Goal: Information Seeking & Learning: Understand process/instructions

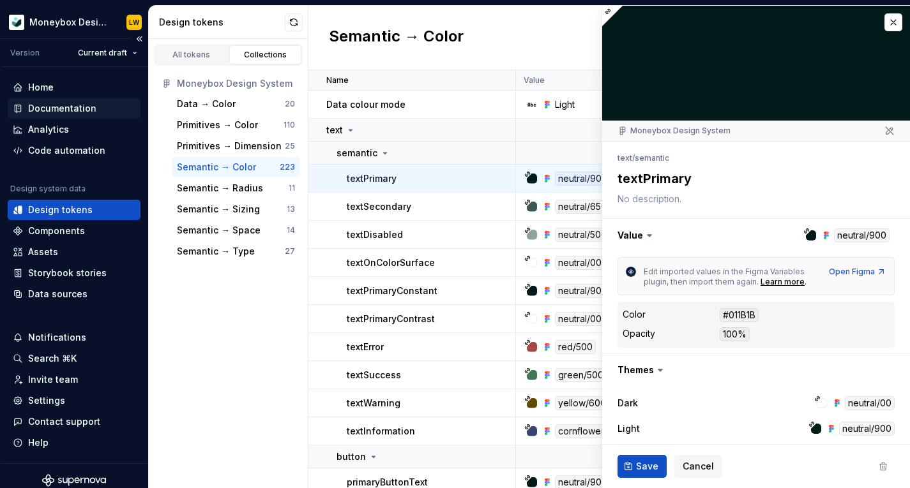
click at [75, 108] on div "Documentation" at bounding box center [62, 108] width 68 height 13
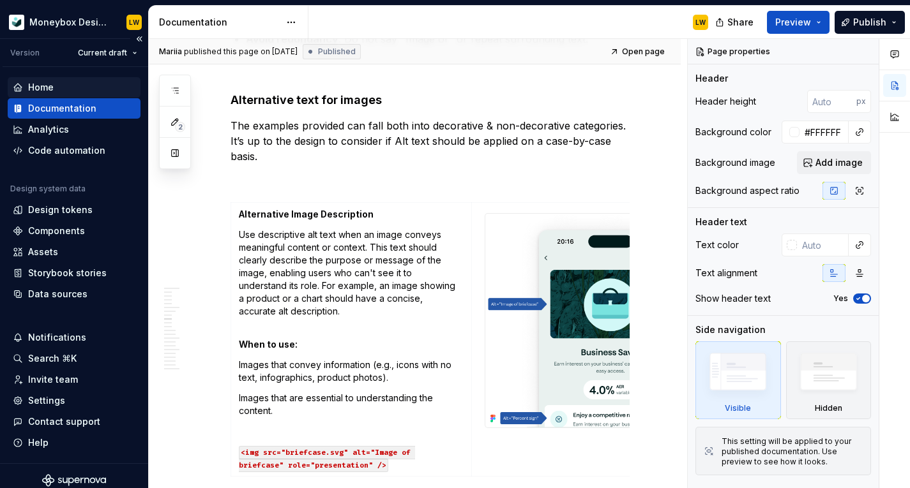
click at [82, 90] on div "Home" at bounding box center [74, 87] width 123 height 13
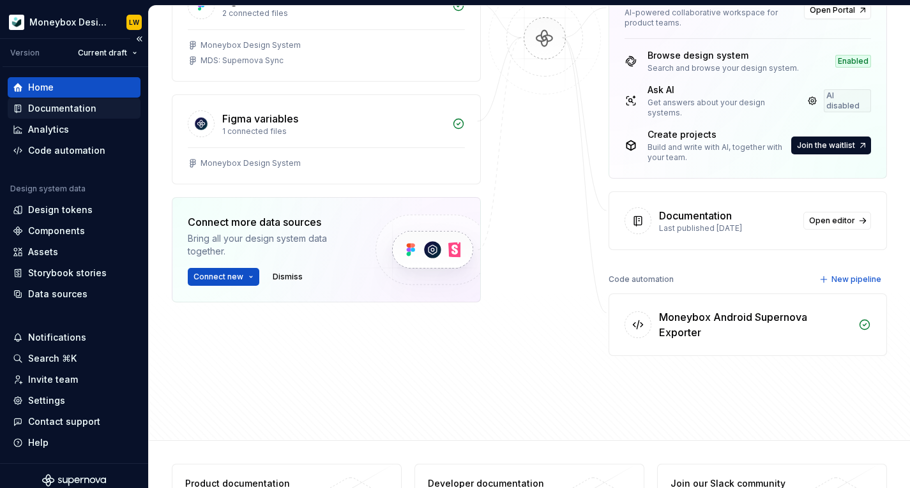
click at [69, 110] on div "Documentation" at bounding box center [62, 108] width 68 height 13
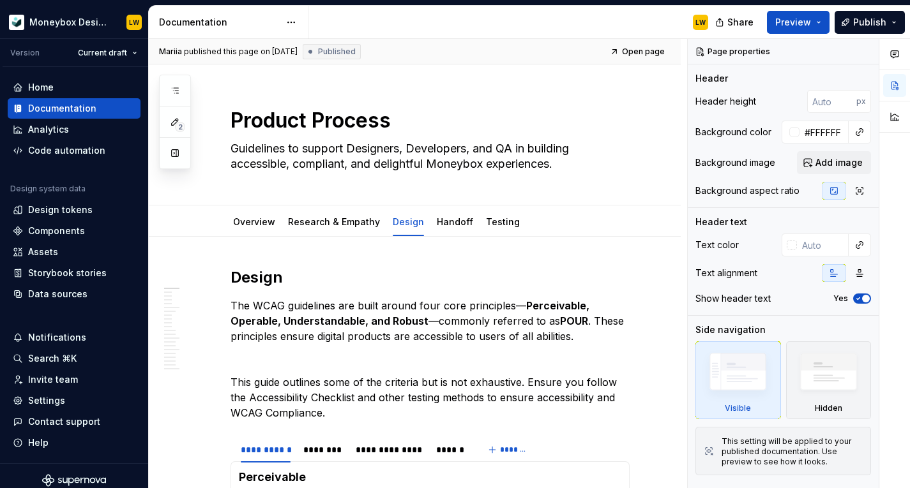
click at [233, 17] on div "Documentation" at bounding box center [219, 22] width 121 height 13
click at [180, 77] on div "2" at bounding box center [175, 122] width 32 height 94
click at [180, 86] on button "button" at bounding box center [174, 90] width 23 height 23
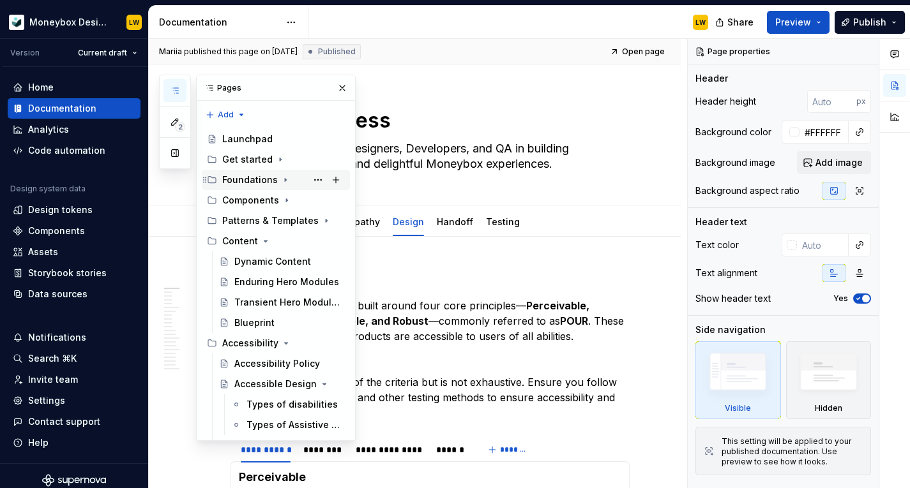
click at [280, 178] on icon "Page tree" at bounding box center [285, 180] width 10 height 10
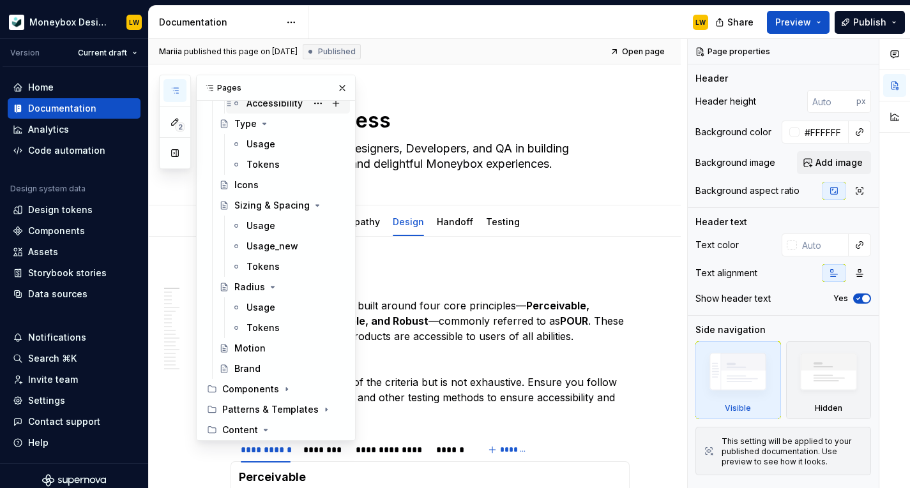
scroll to position [198, 0]
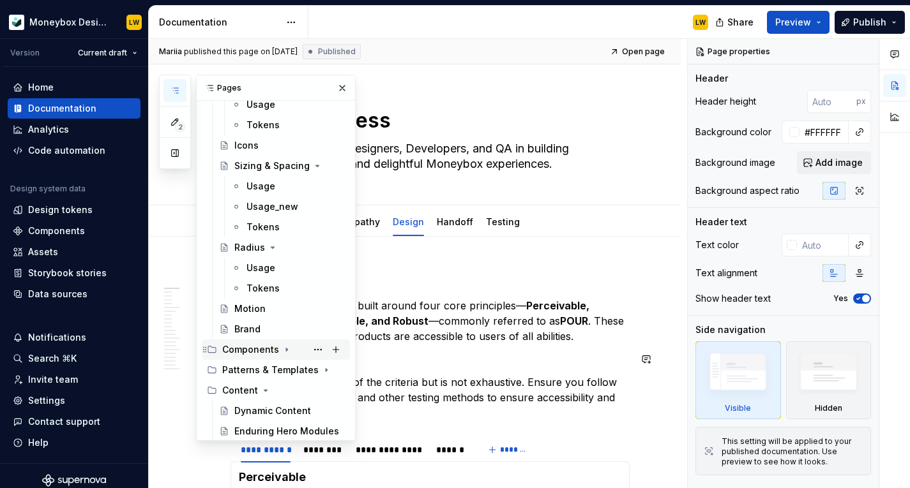
click at [282, 345] on icon "Page tree" at bounding box center [287, 350] width 10 height 10
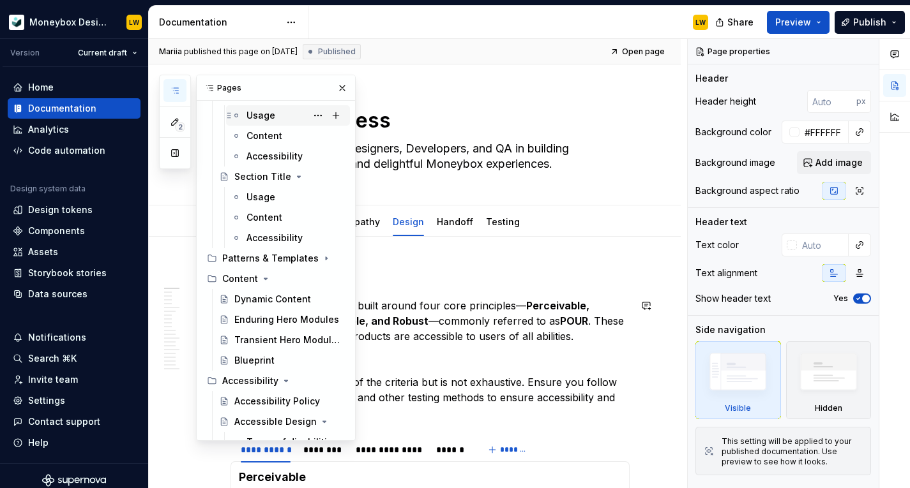
scroll to position [1990, 0]
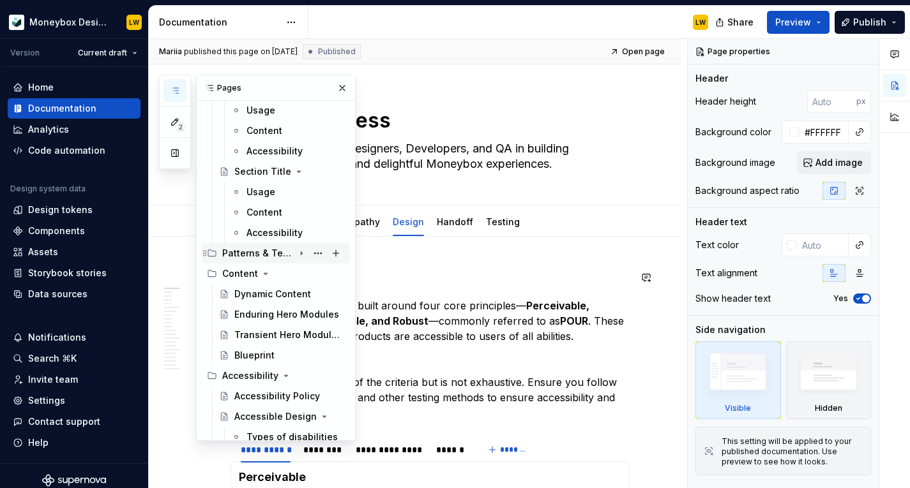
click at [301, 253] on icon "Page tree" at bounding box center [301, 253] width 1 height 3
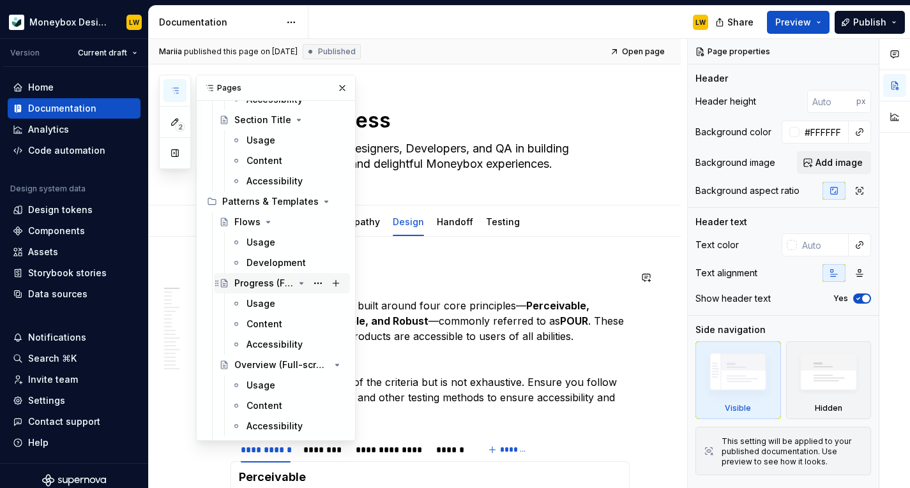
scroll to position [2044, 0]
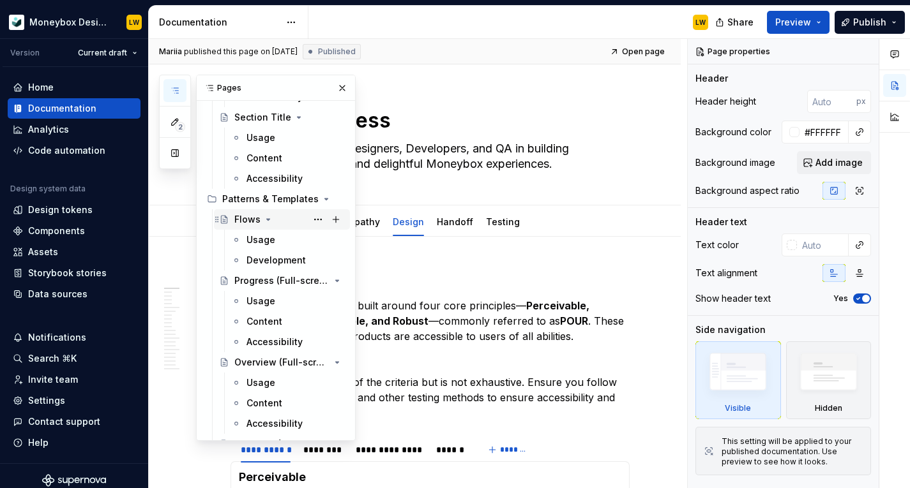
click at [246, 218] on div "Flows" at bounding box center [247, 219] width 26 height 13
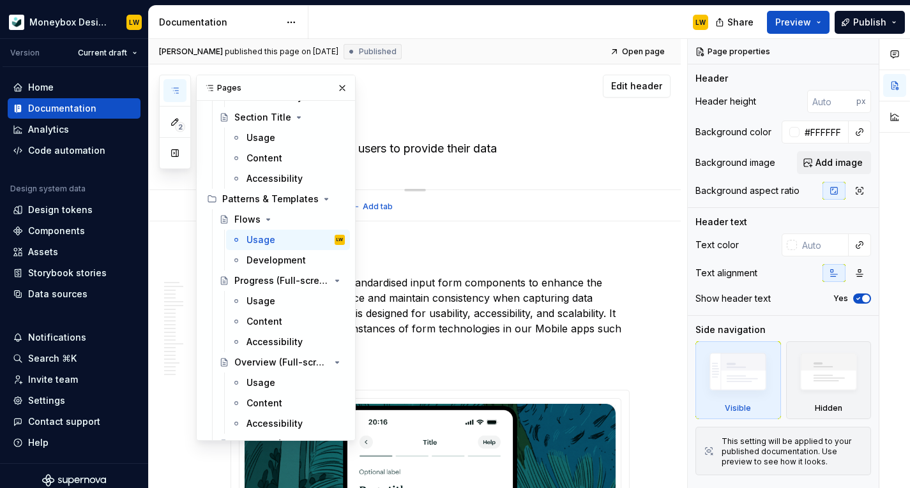
click at [410, 162] on div "Flows Dynamic form flows for users to provide their data" at bounding box center [429, 126] width 399 height 125
click at [419, 305] on p "Flows provides a set of standardised input form components to enhance the Money…" at bounding box center [429, 313] width 399 height 77
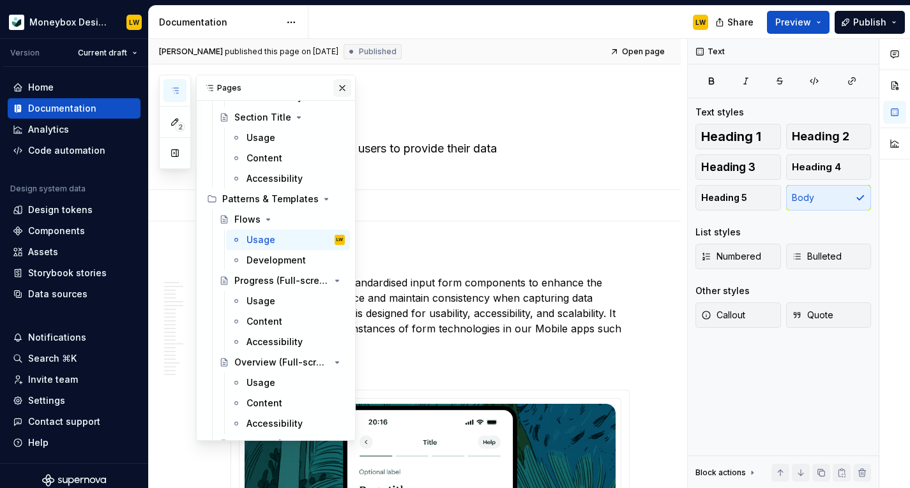
click at [346, 90] on button "button" at bounding box center [342, 88] width 18 height 18
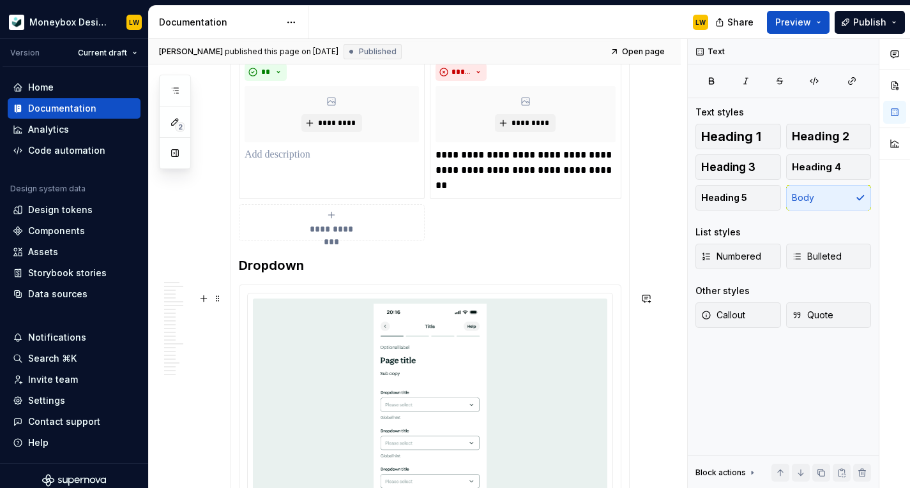
scroll to position [3902, 0]
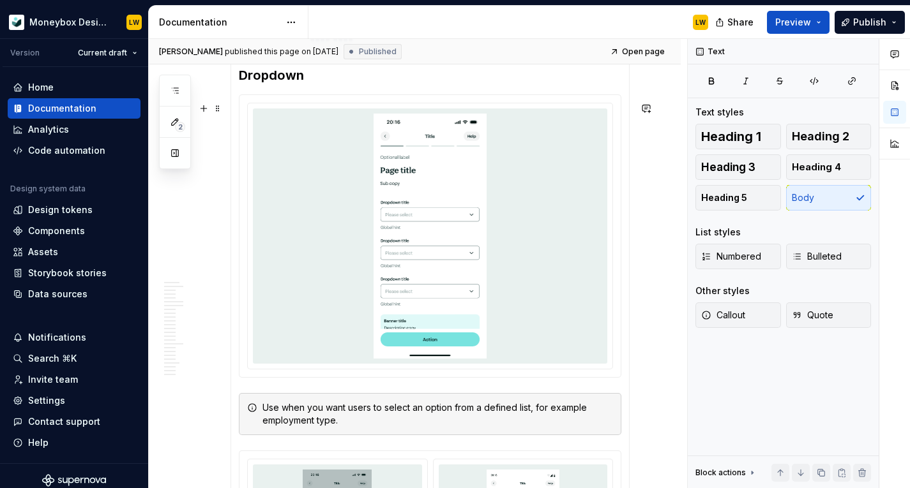
click at [400, 273] on img at bounding box center [430, 236] width 249 height 245
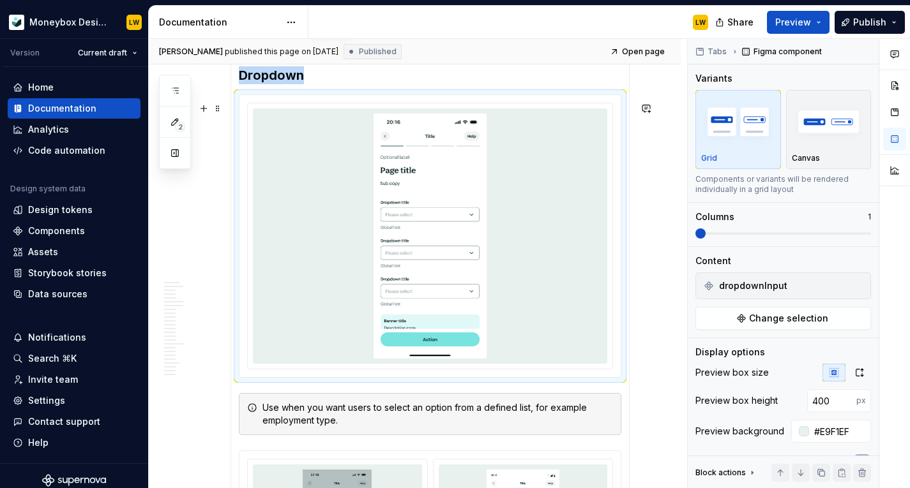
click at [516, 162] on img at bounding box center [430, 236] width 249 height 245
click at [514, 162] on img at bounding box center [430, 236] width 249 height 245
click at [432, 184] on img at bounding box center [430, 236] width 249 height 245
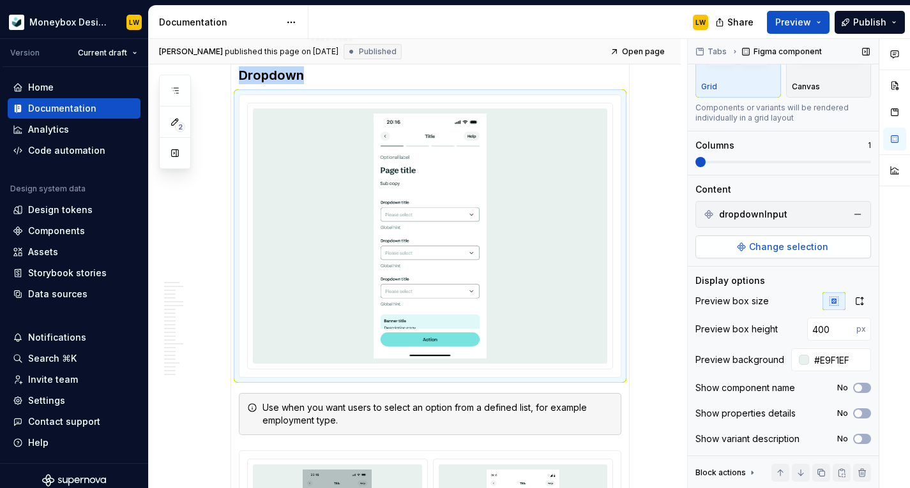
click at [806, 252] on span "Change selection" at bounding box center [788, 247] width 79 height 13
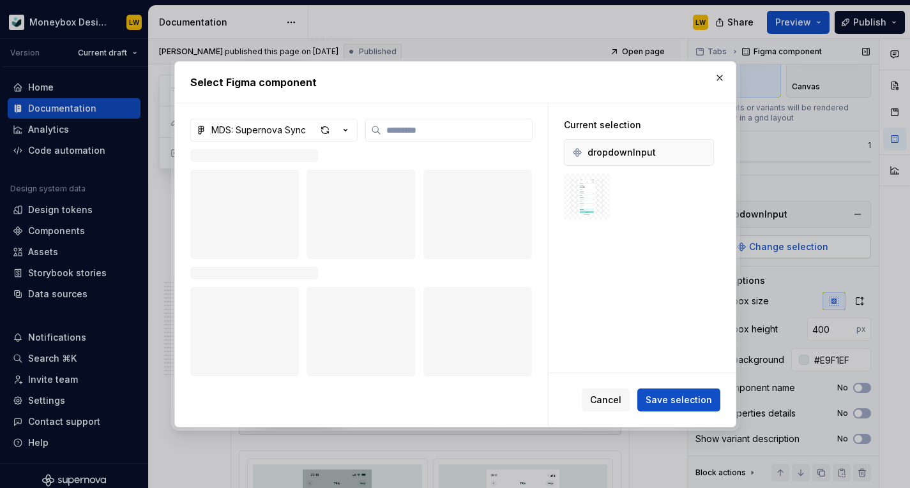
type textarea "*"
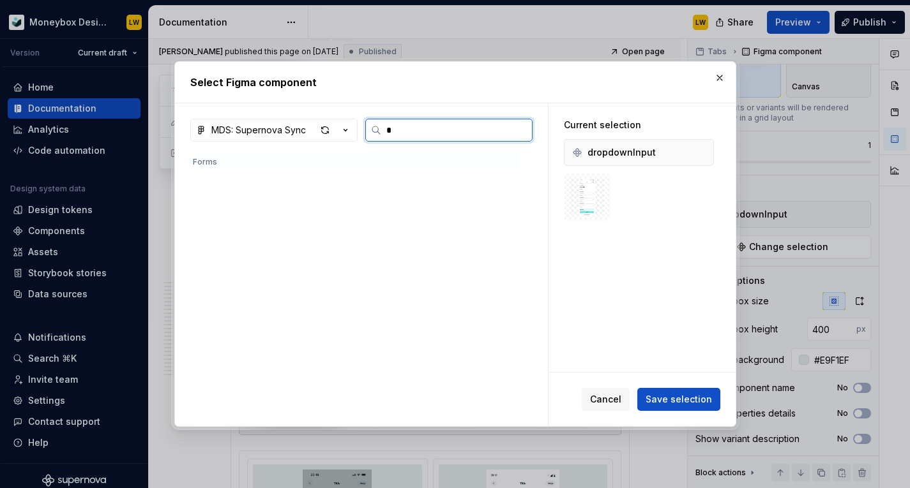
scroll to position [0, 0]
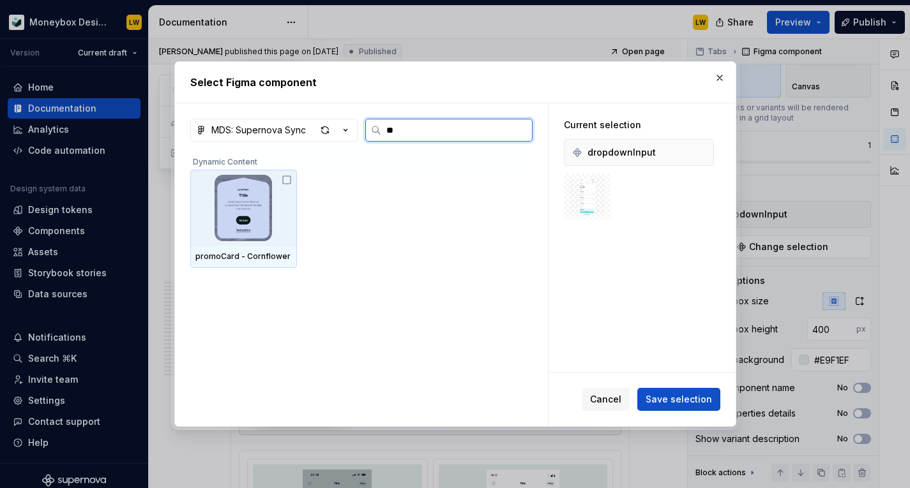
type input "*"
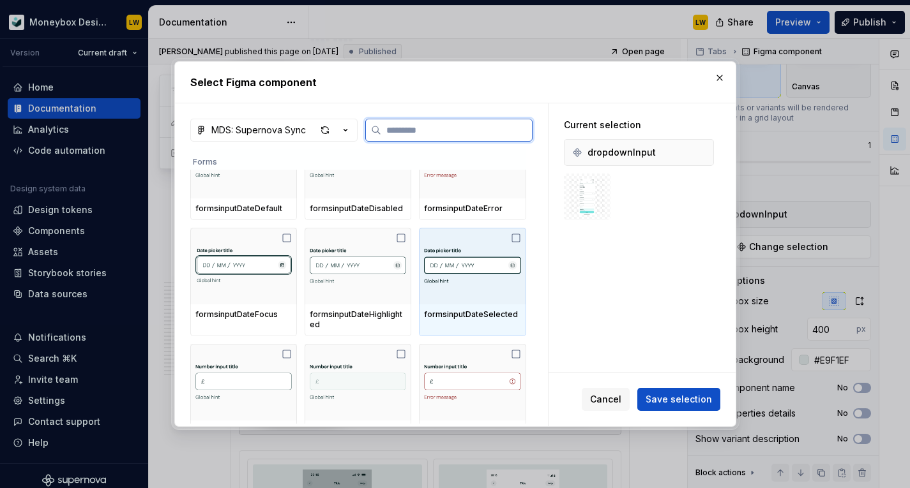
scroll to position [5042, 0]
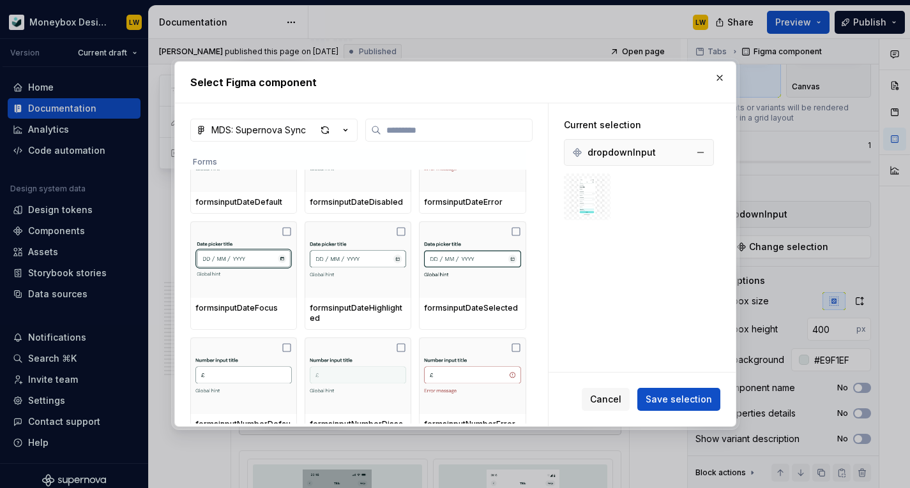
click at [590, 160] on div "dropdownInput" at bounding box center [639, 152] width 144 height 20
click at [669, 396] on span "Save selection" at bounding box center [678, 399] width 66 height 13
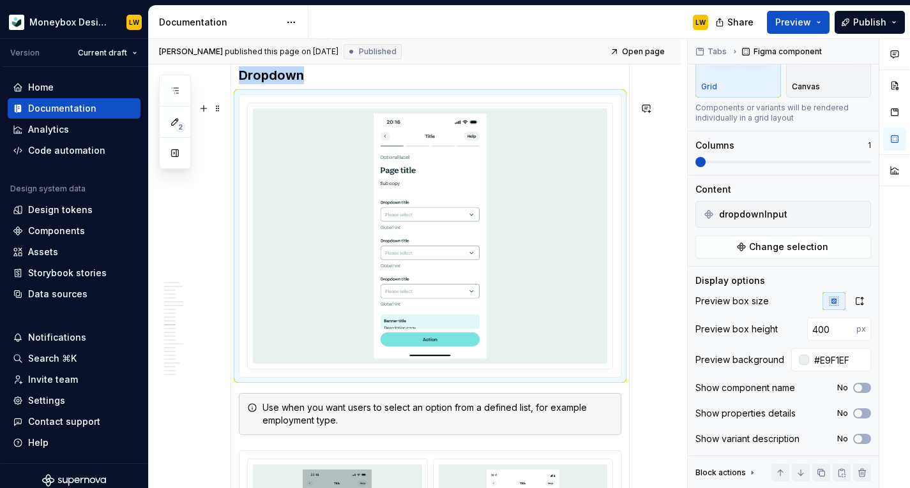
click at [464, 279] on img at bounding box center [430, 236] width 249 height 245
click at [326, 165] on img at bounding box center [430, 236] width 249 height 245
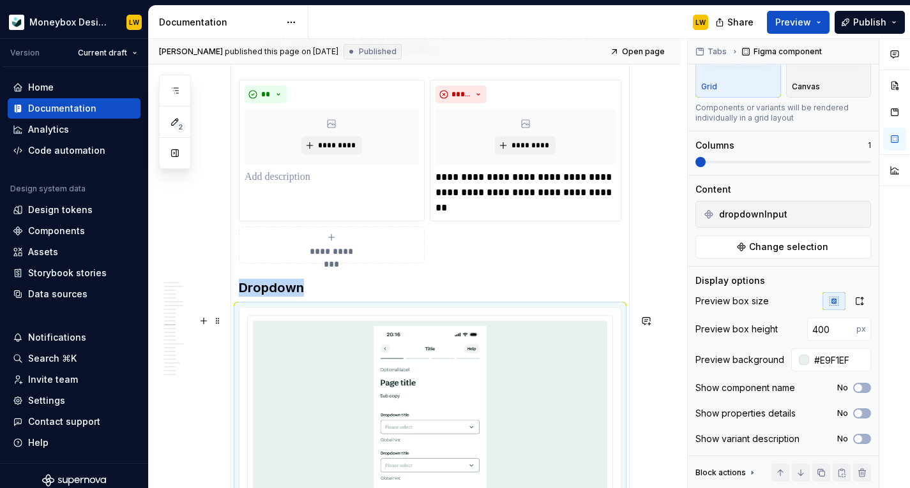
scroll to position [3925, 0]
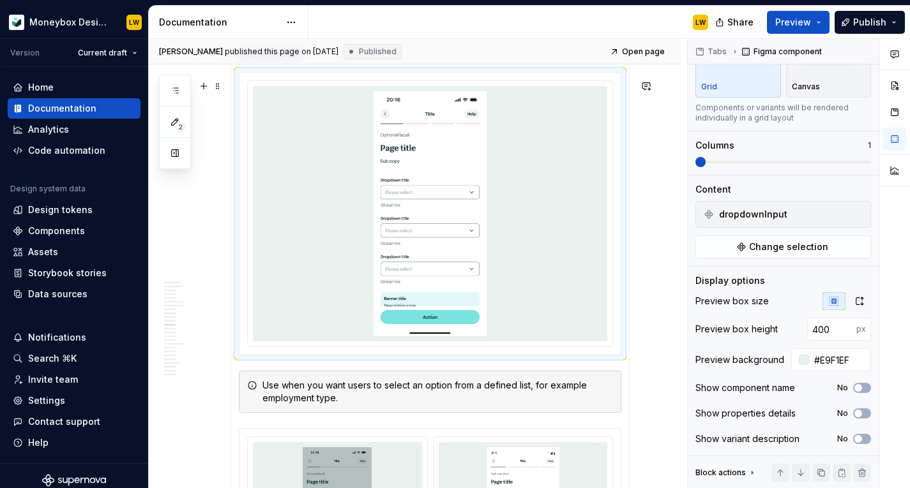
click at [395, 186] on img at bounding box center [430, 213] width 249 height 245
click at [740, 248] on button "Change selection" at bounding box center [783, 247] width 176 height 23
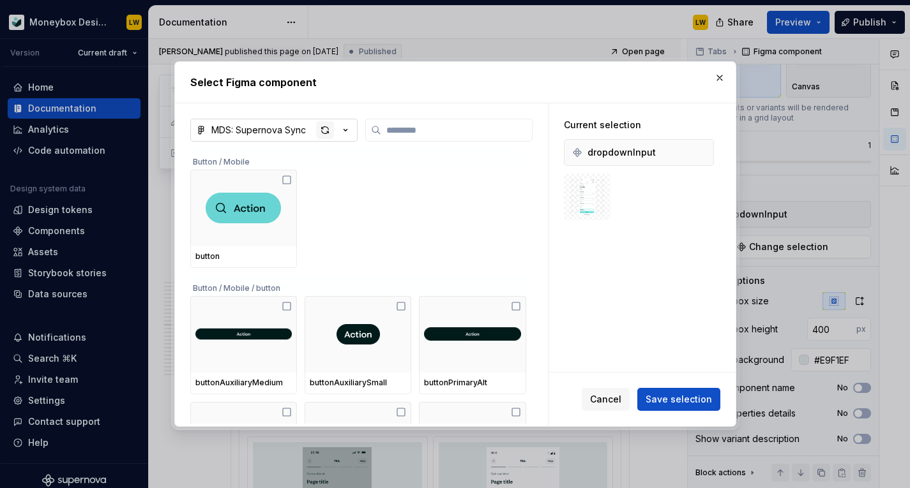
click at [324, 128] on div "button" at bounding box center [325, 130] width 18 height 18
click at [696, 403] on span "Save selection" at bounding box center [678, 399] width 66 height 13
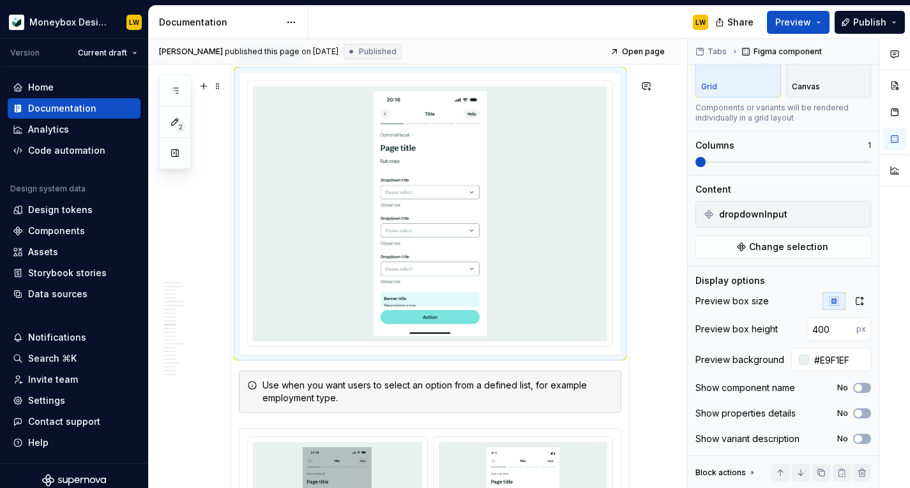
click at [459, 229] on img at bounding box center [430, 213] width 249 height 245
click at [752, 244] on span "Change selection" at bounding box center [788, 247] width 79 height 13
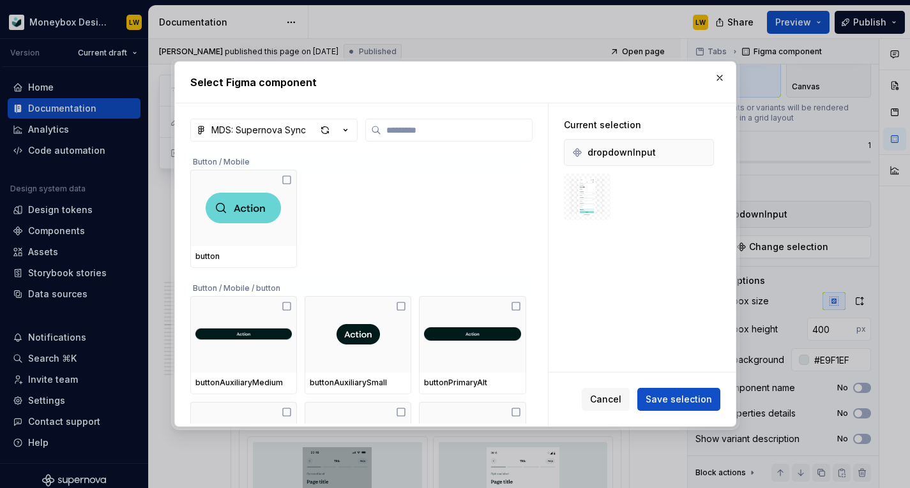
click at [605, 196] on img at bounding box center [587, 197] width 36 height 36
click at [485, 127] on input "search" at bounding box center [456, 130] width 151 height 13
click at [326, 131] on div "button" at bounding box center [325, 130] width 18 height 18
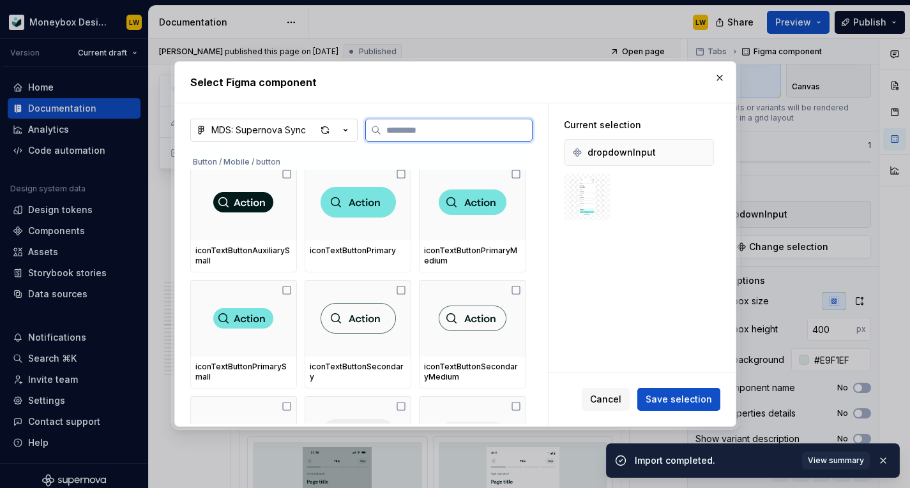
scroll to position [1372, 0]
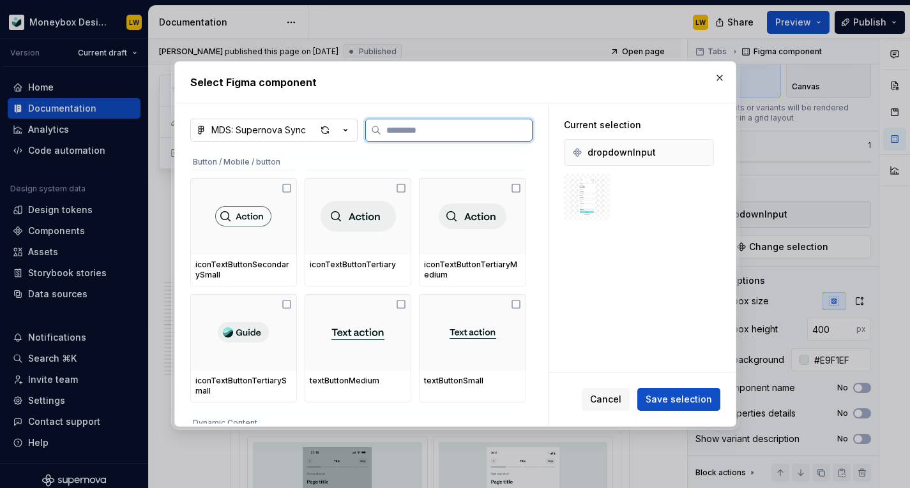
click at [413, 132] on input "search" at bounding box center [456, 130] width 151 height 13
type textarea "*"
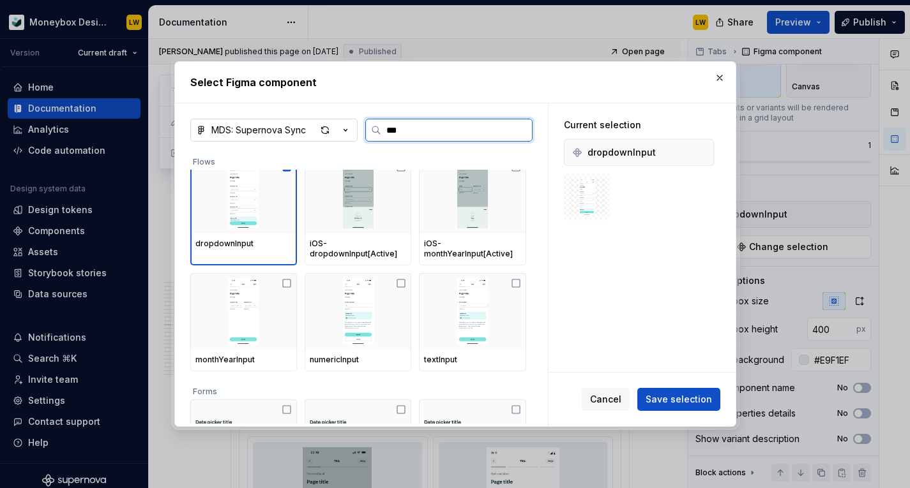
scroll to position [0, 0]
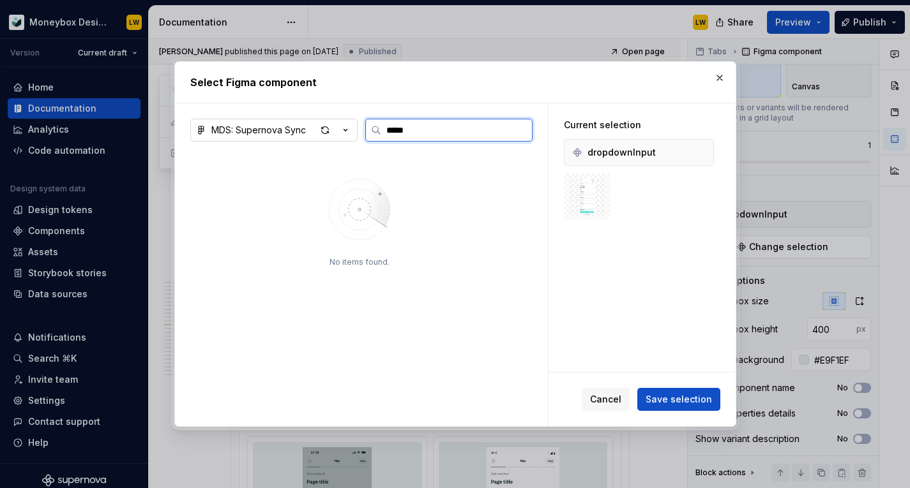
type input "*****"
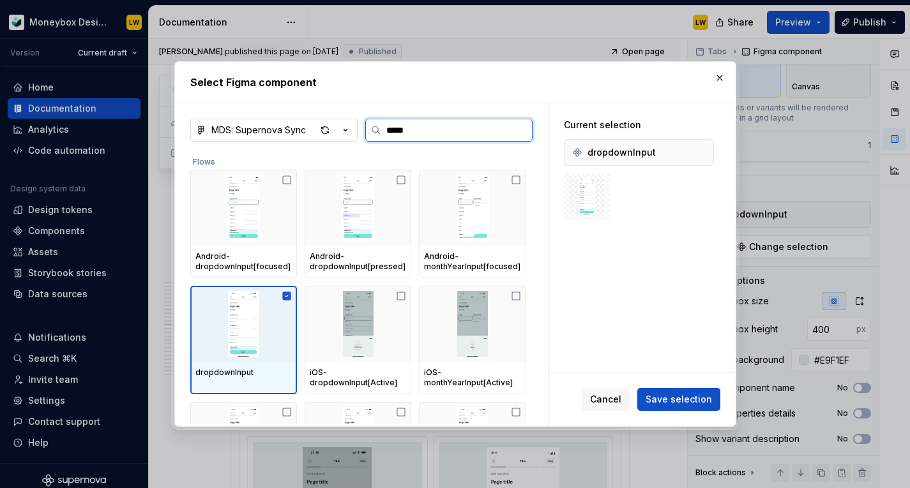
click at [239, 312] on img at bounding box center [243, 324] width 96 height 66
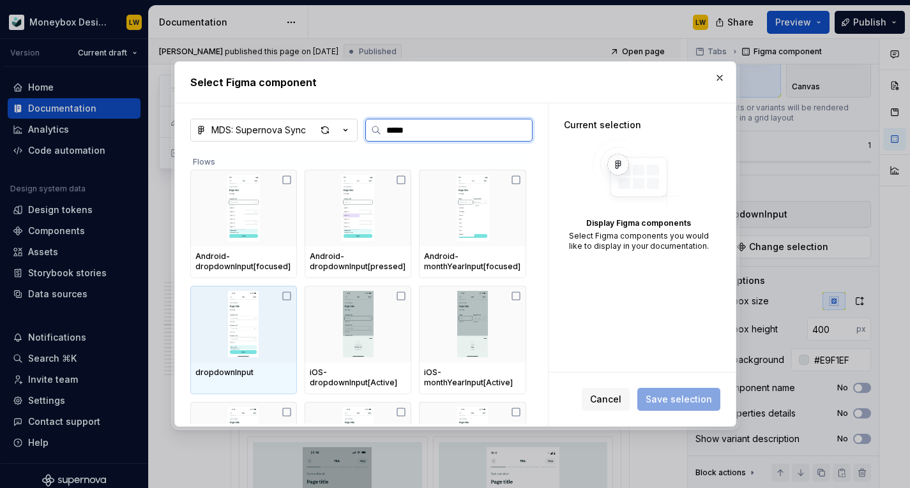
click at [260, 323] on img at bounding box center [243, 324] width 96 height 66
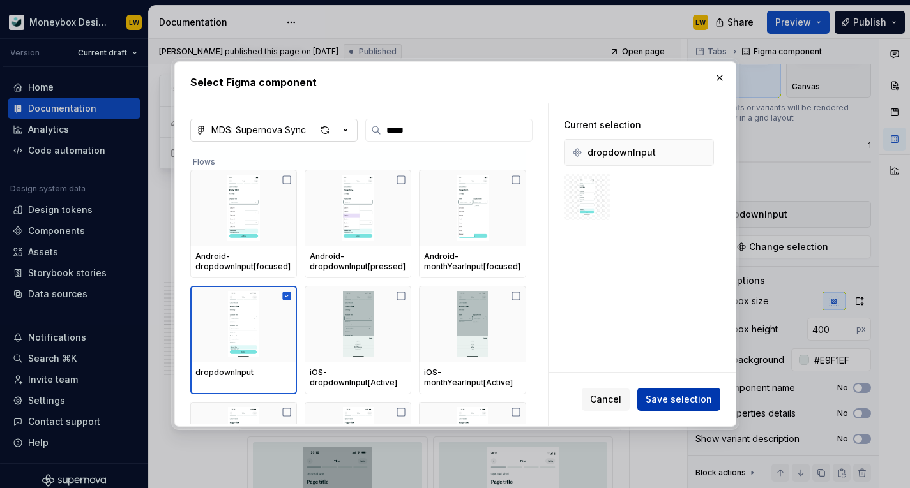
click at [666, 400] on span "Save selection" at bounding box center [678, 399] width 66 height 13
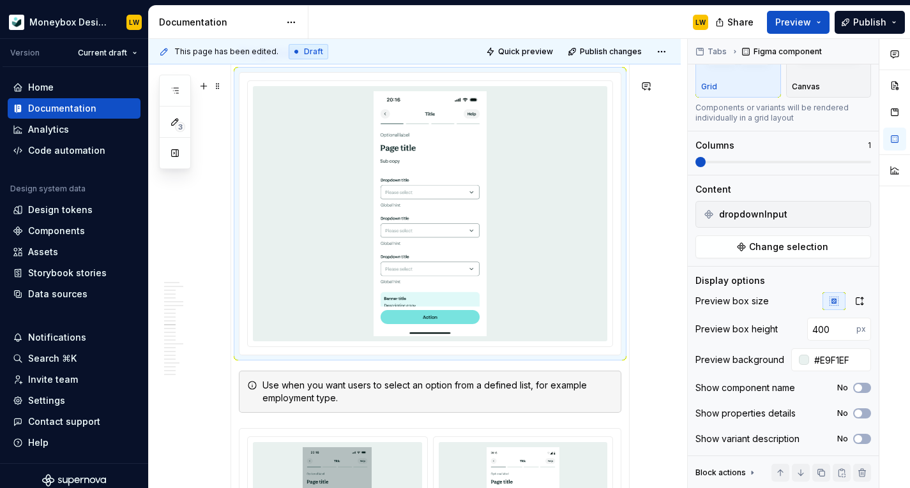
click at [482, 271] on img at bounding box center [430, 213] width 249 height 245
click at [523, 128] on img at bounding box center [430, 213] width 249 height 245
click at [751, 244] on span "Change selection" at bounding box center [788, 247] width 79 height 13
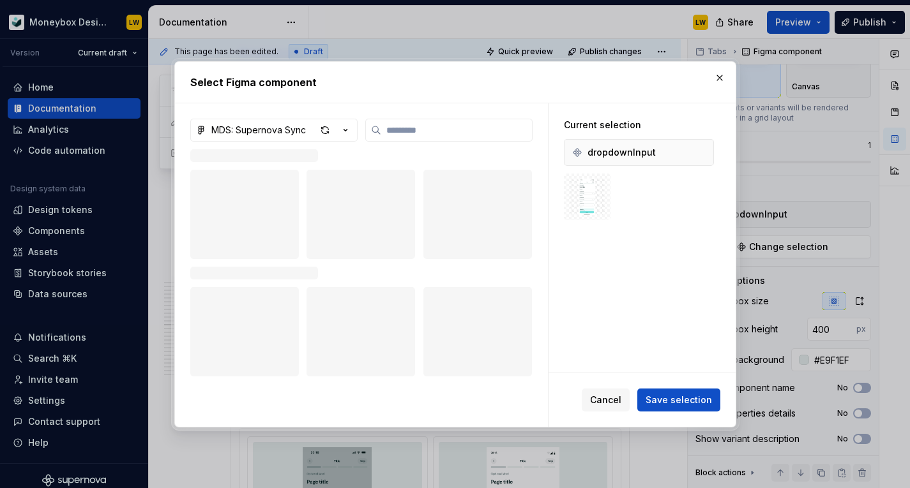
type textarea "*"
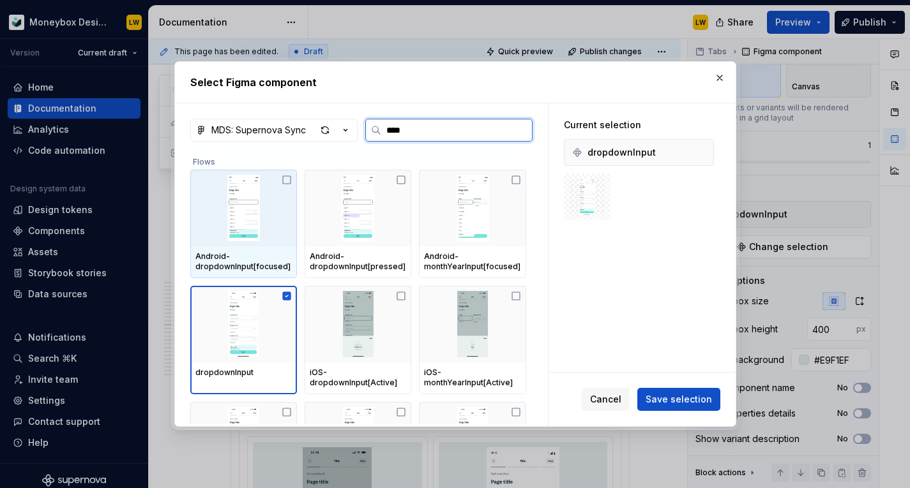
type input "*****"
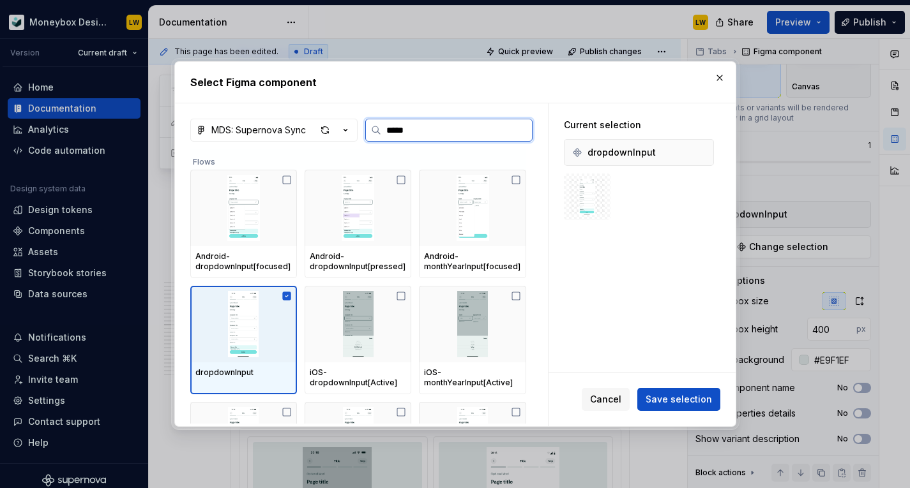
click at [240, 321] on img at bounding box center [243, 324] width 96 height 66
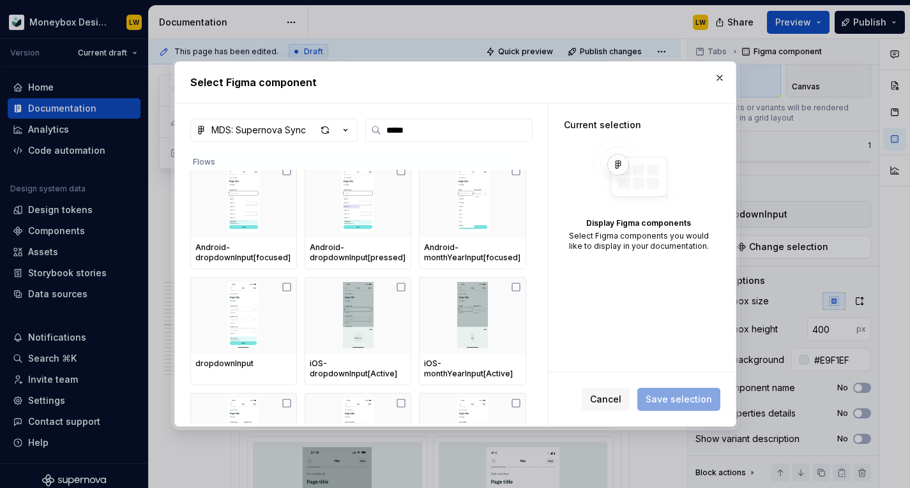
scroll to position [6, 0]
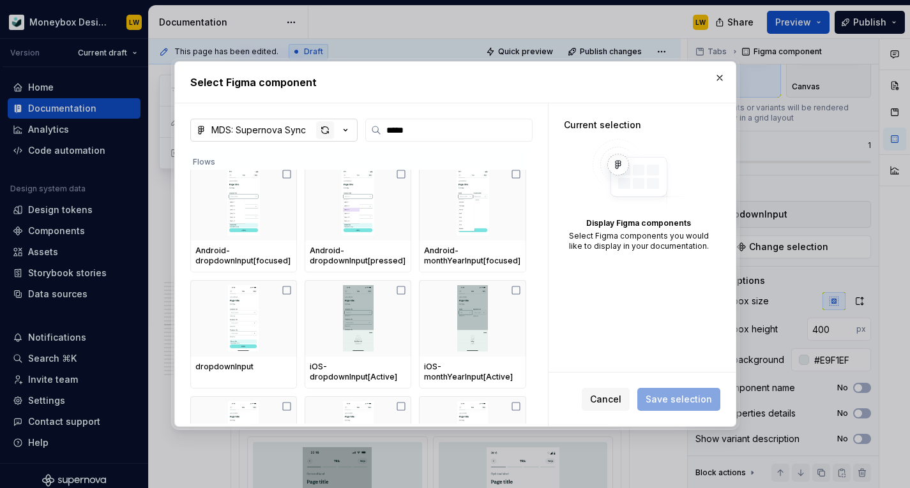
click at [329, 130] on div "button" at bounding box center [325, 130] width 18 height 18
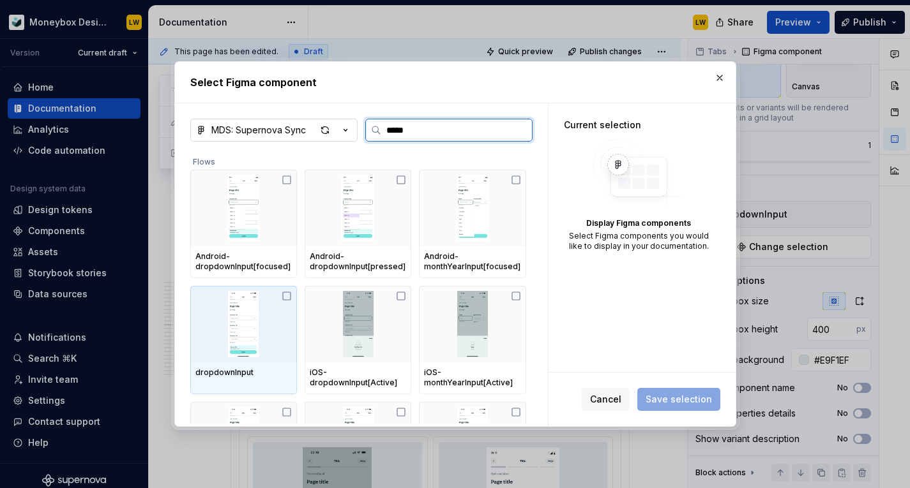
click at [264, 323] on img at bounding box center [243, 324] width 96 height 66
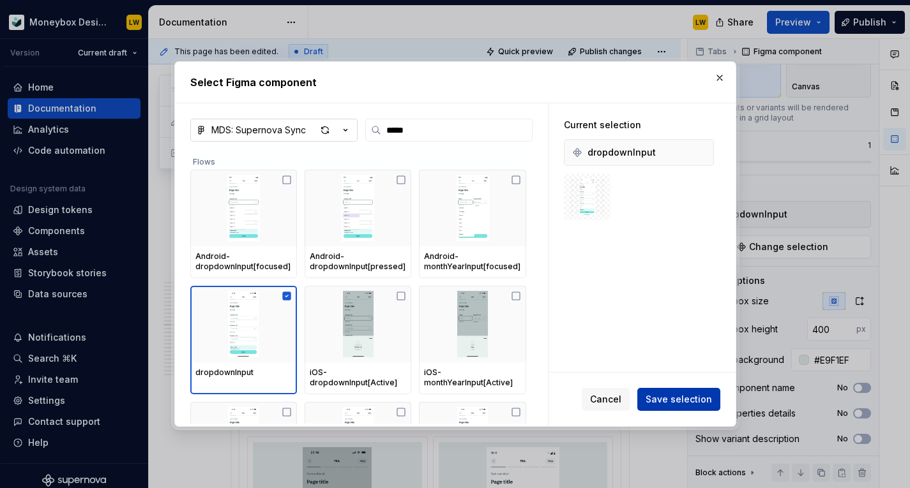
click at [692, 403] on span "Save selection" at bounding box center [678, 399] width 66 height 13
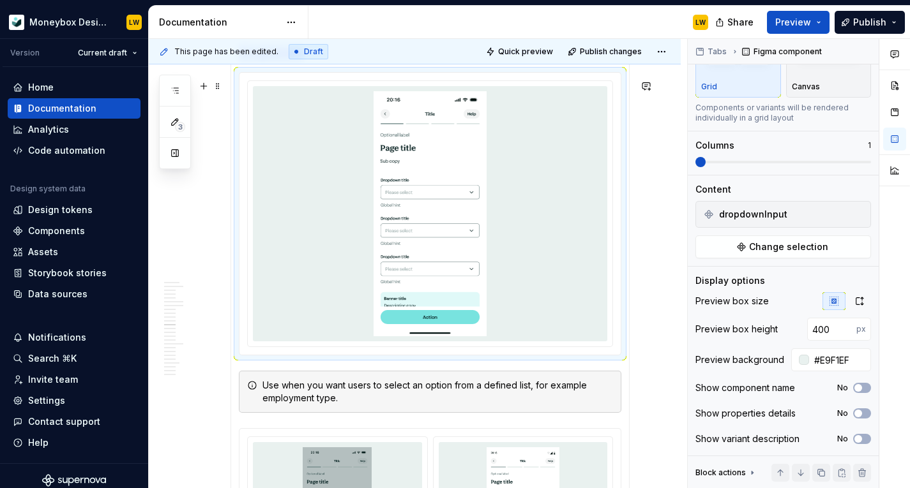
click at [530, 215] on img at bounding box center [430, 213] width 249 height 245
click at [504, 200] on img at bounding box center [430, 213] width 249 height 245
click at [504, 199] on img at bounding box center [430, 213] width 249 height 245
click at [715, 258] on div "Tabs Figma component Variants Grid Canvas Components or variants will be render…" at bounding box center [783, 192] width 191 height 450
click at [719, 257] on button "Change selection" at bounding box center [783, 247] width 176 height 23
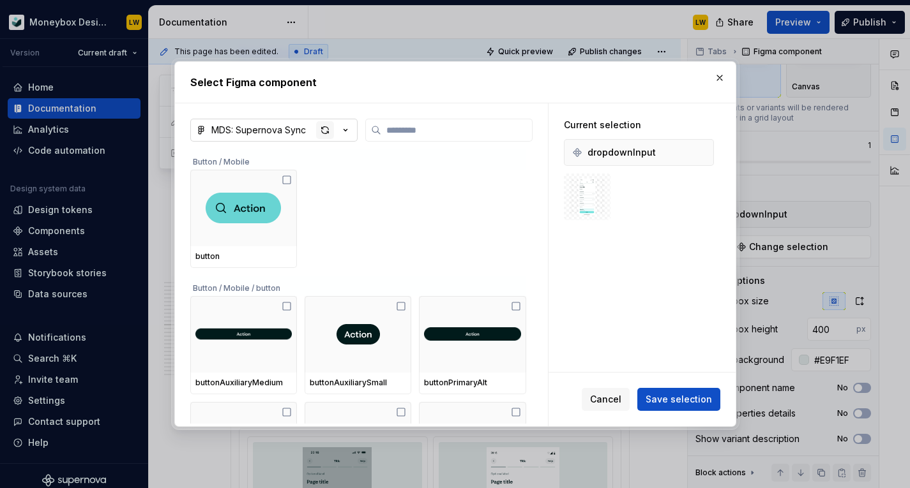
click at [321, 133] on div "button" at bounding box center [325, 130] width 18 height 18
type textarea "*"
click at [439, 130] on input "search" at bounding box center [456, 130] width 151 height 13
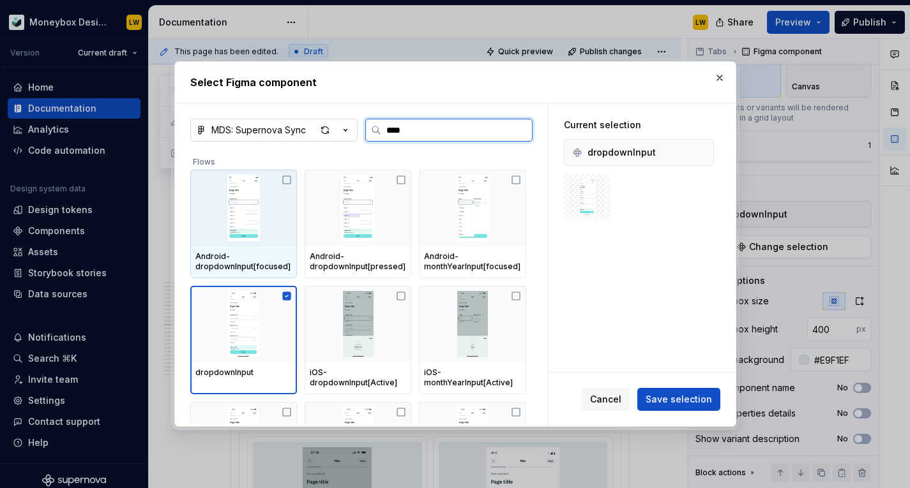
type input "*****"
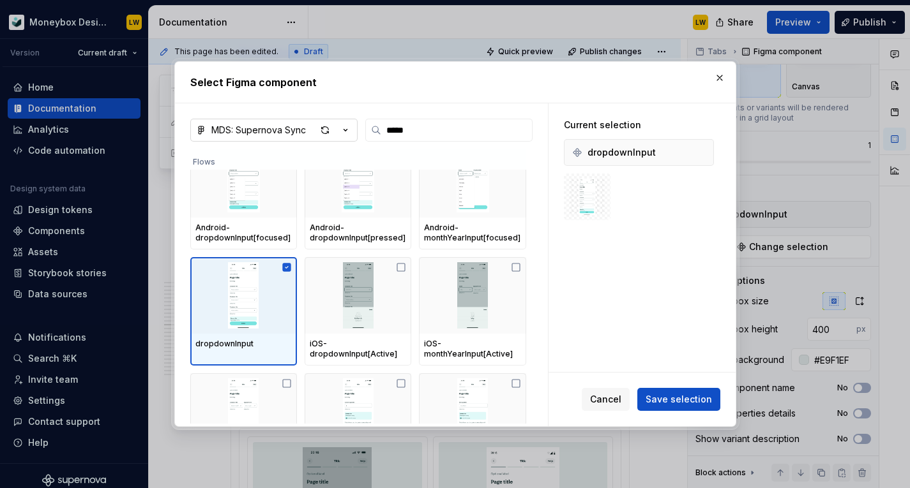
scroll to position [31, 0]
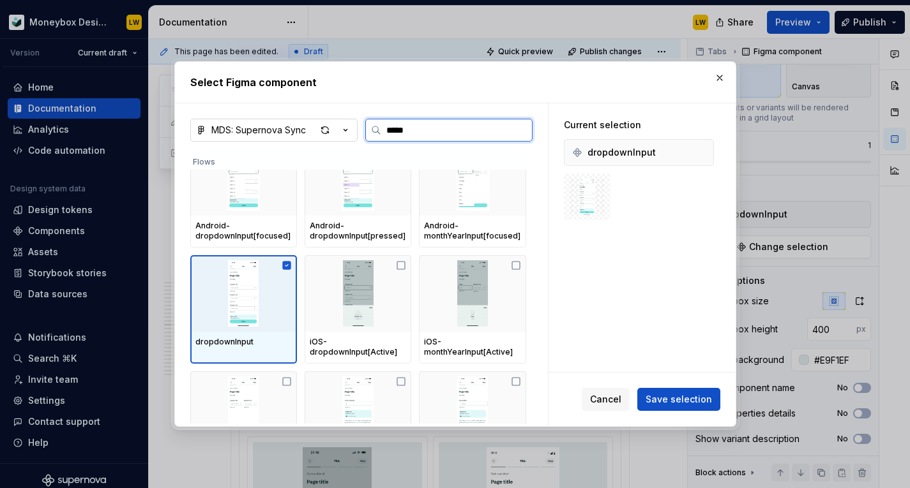
click at [255, 323] on img at bounding box center [243, 293] width 96 height 66
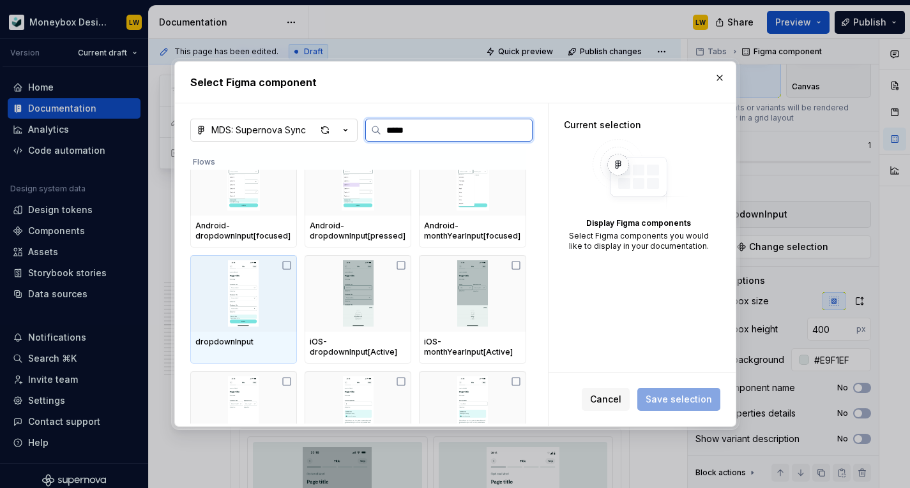
click at [255, 323] on img at bounding box center [243, 293] width 96 height 66
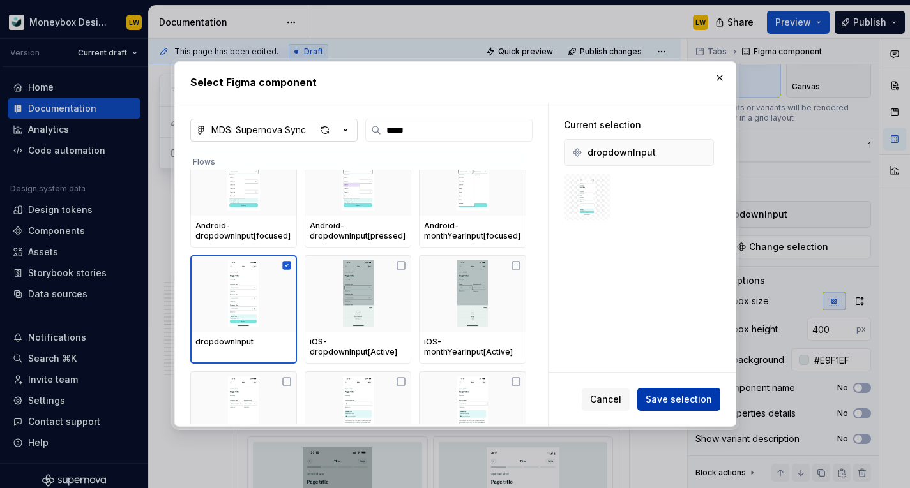
click at [702, 394] on span "Save selection" at bounding box center [678, 399] width 66 height 13
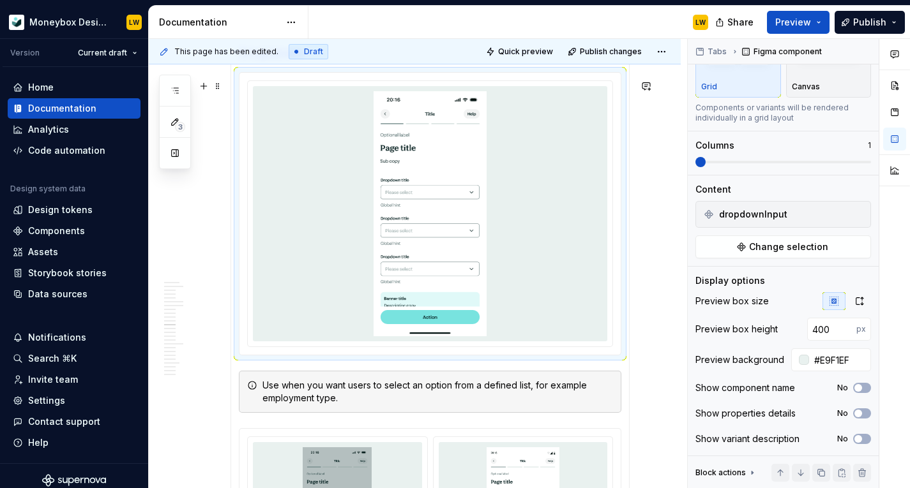
scroll to position [3927, 0]
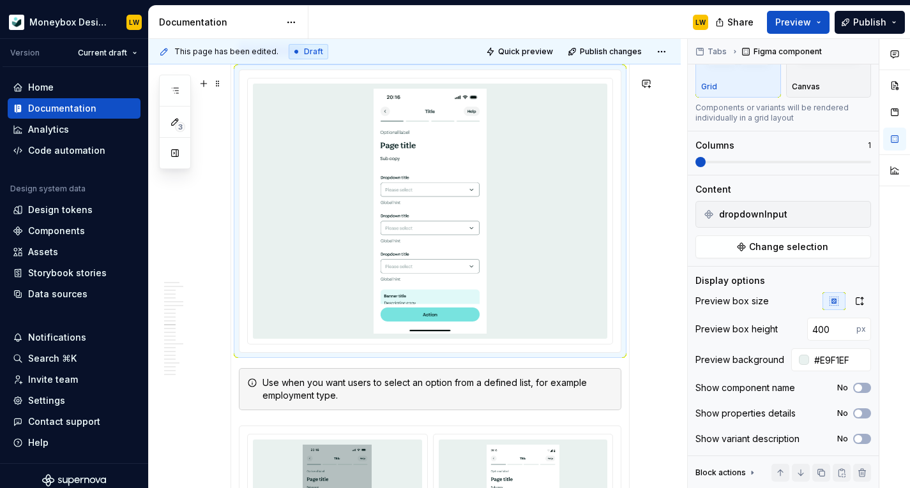
click at [340, 144] on img at bounding box center [430, 211] width 249 height 245
click at [341, 144] on img at bounding box center [430, 211] width 249 height 245
click at [344, 149] on img at bounding box center [430, 211] width 249 height 245
click at [331, 216] on img at bounding box center [430, 211] width 249 height 245
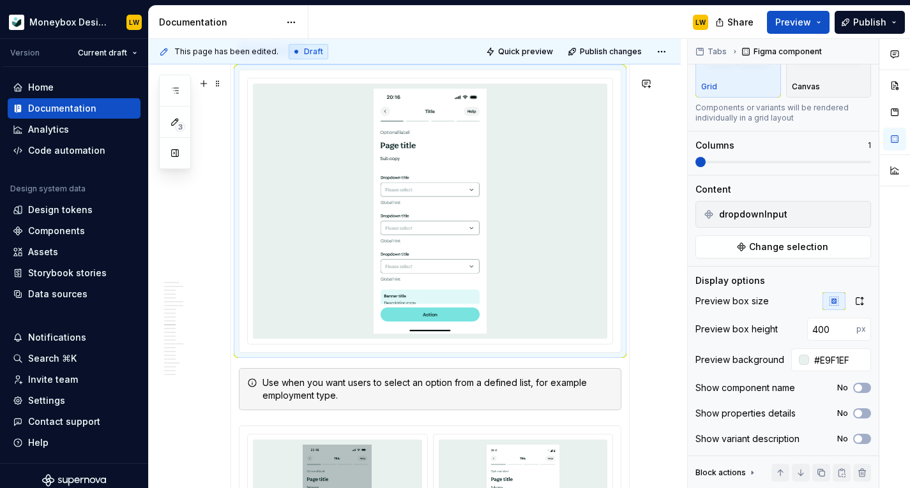
click at [331, 216] on img at bounding box center [430, 211] width 249 height 245
click at [809, 244] on span "Change selection" at bounding box center [788, 247] width 79 height 13
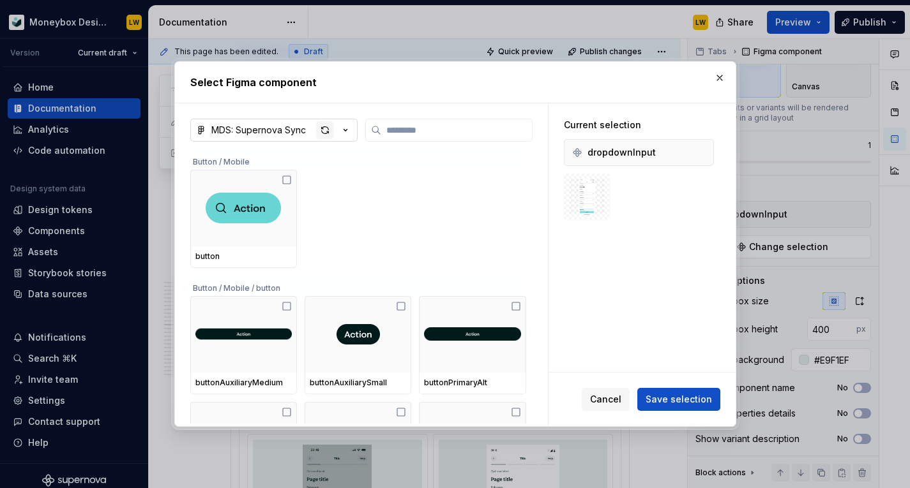
click at [331, 135] on div "button" at bounding box center [325, 130] width 18 height 18
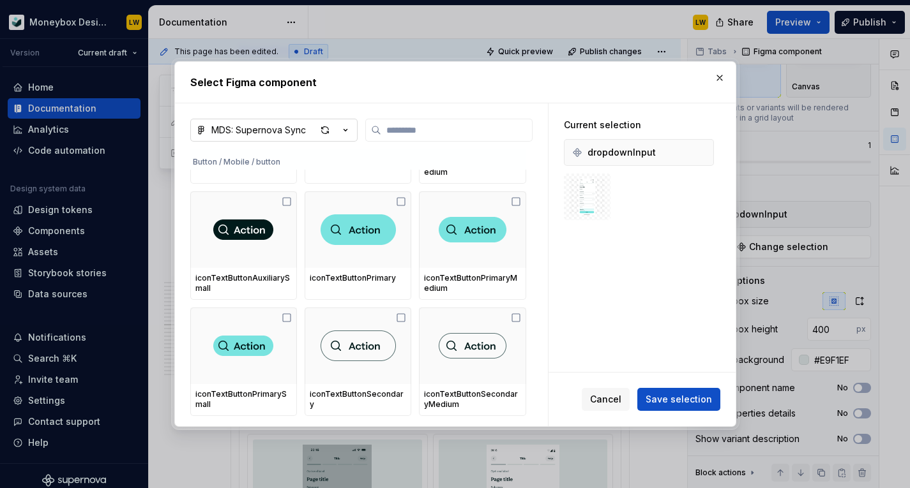
scroll to position [1202, 0]
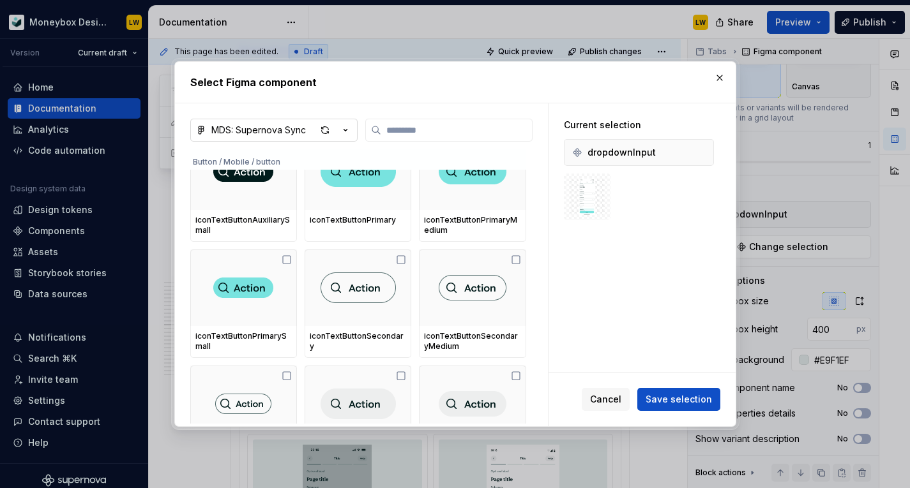
type textarea "*"
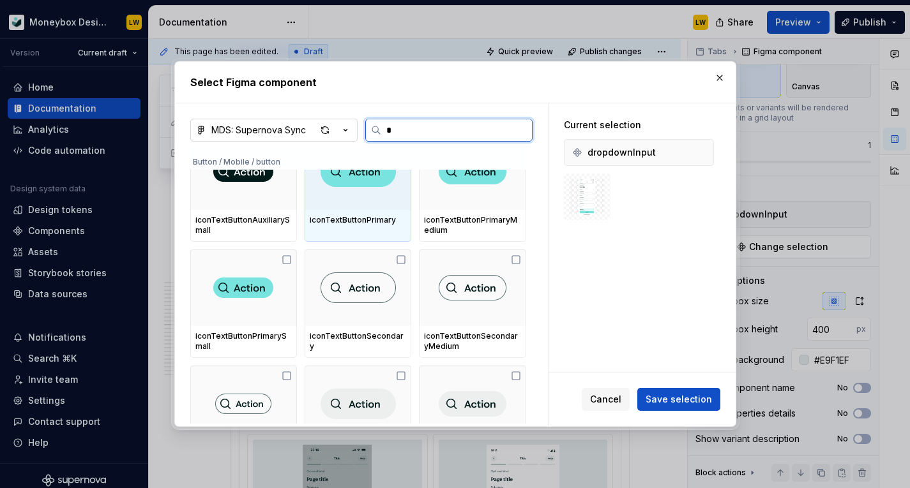
scroll to position [0, 0]
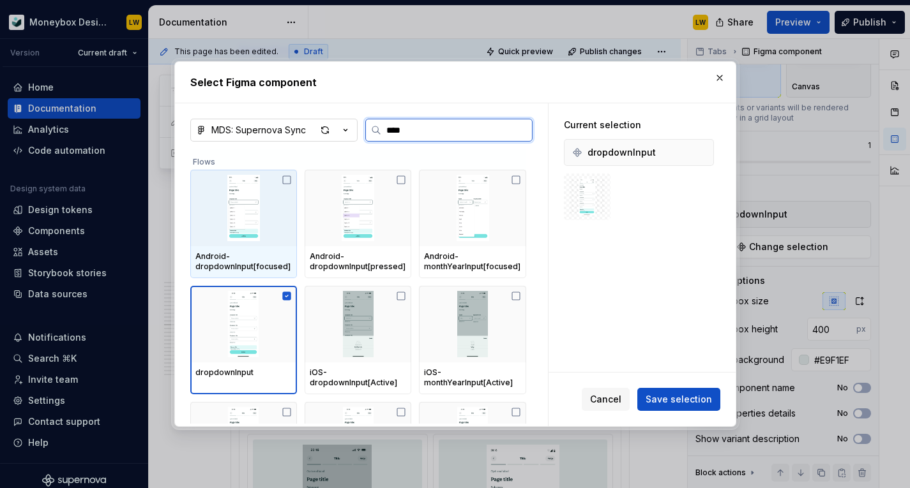
type input "*****"
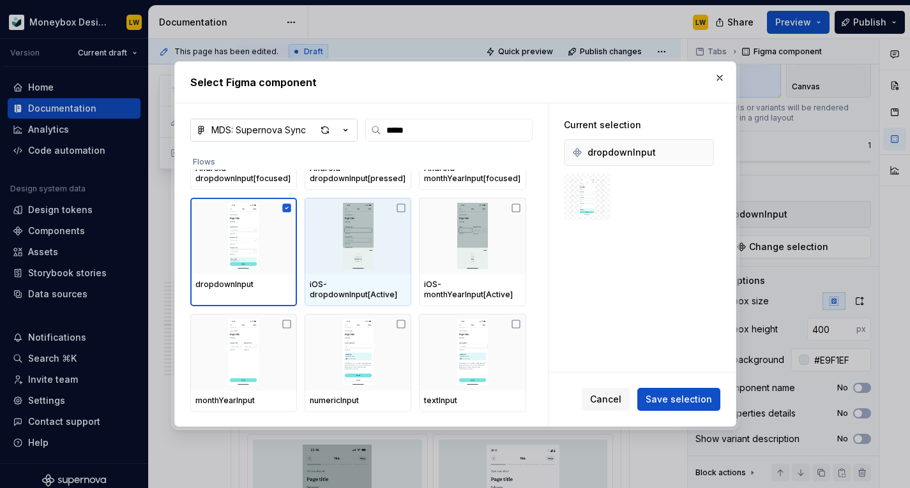
scroll to position [92, 0]
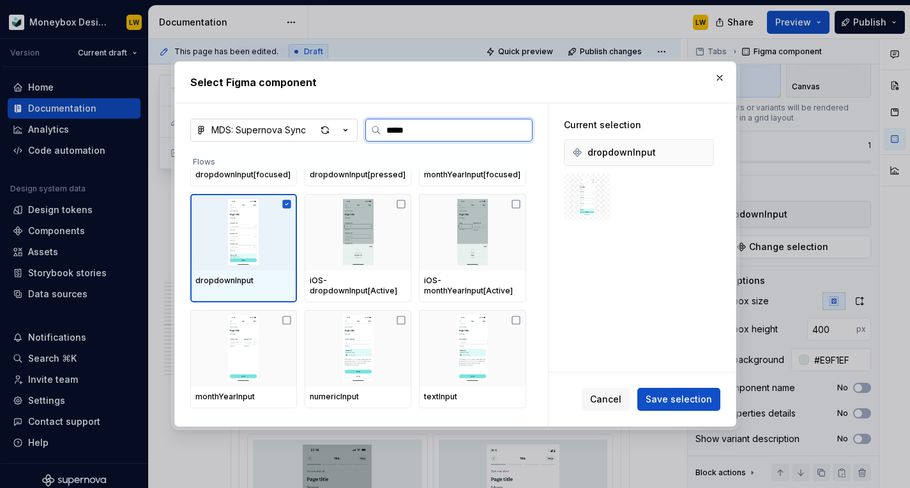
click at [274, 255] on img at bounding box center [243, 232] width 96 height 66
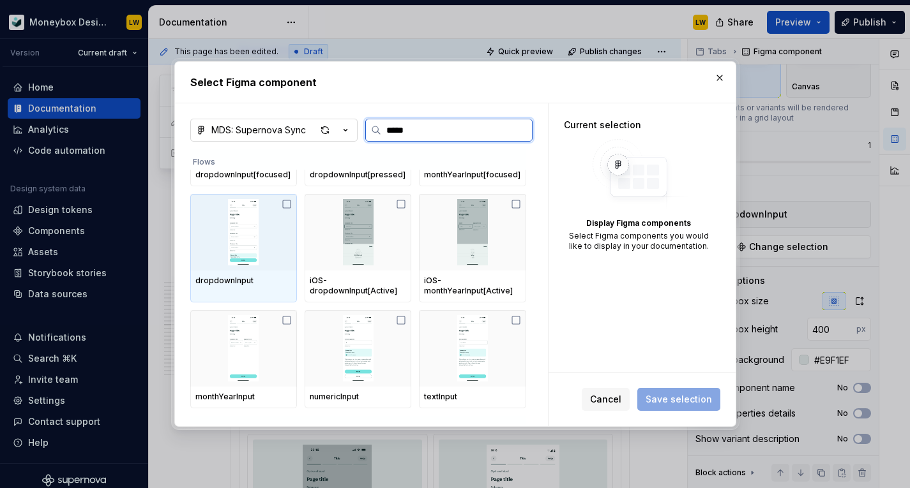
click at [273, 256] on img at bounding box center [243, 232] width 96 height 66
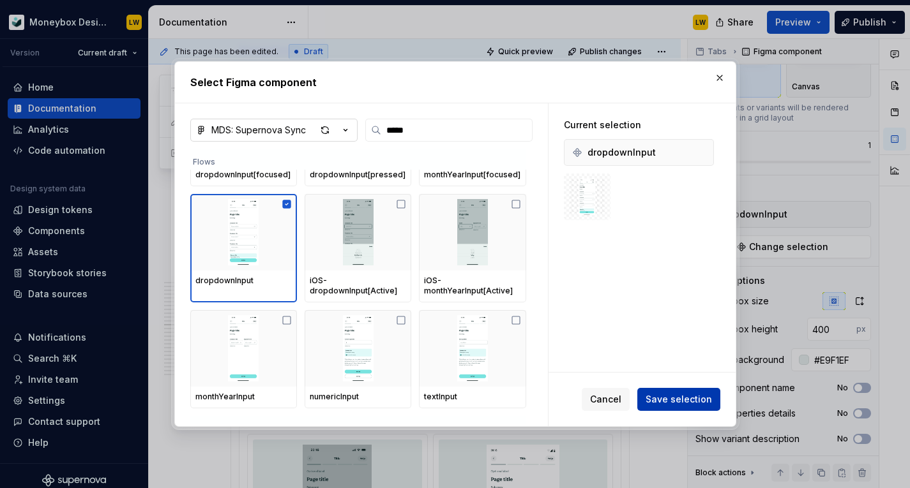
click at [696, 395] on span "Save selection" at bounding box center [678, 399] width 66 height 13
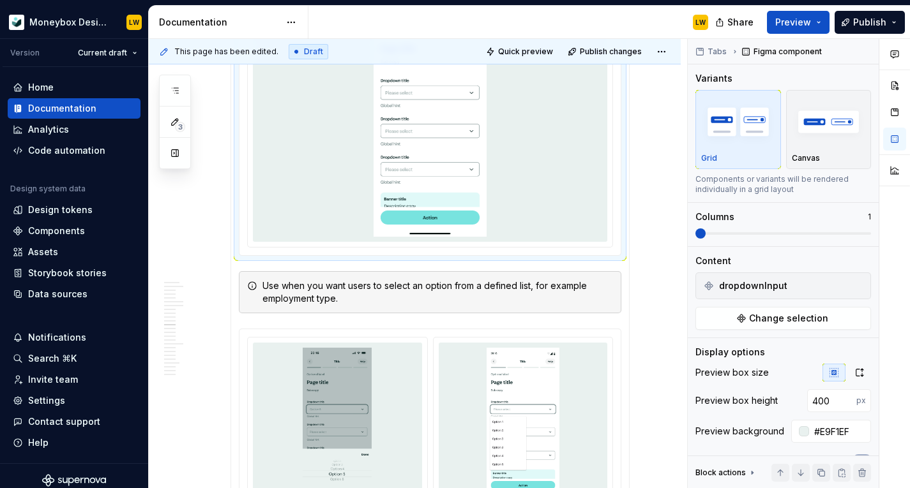
scroll to position [3893, 0]
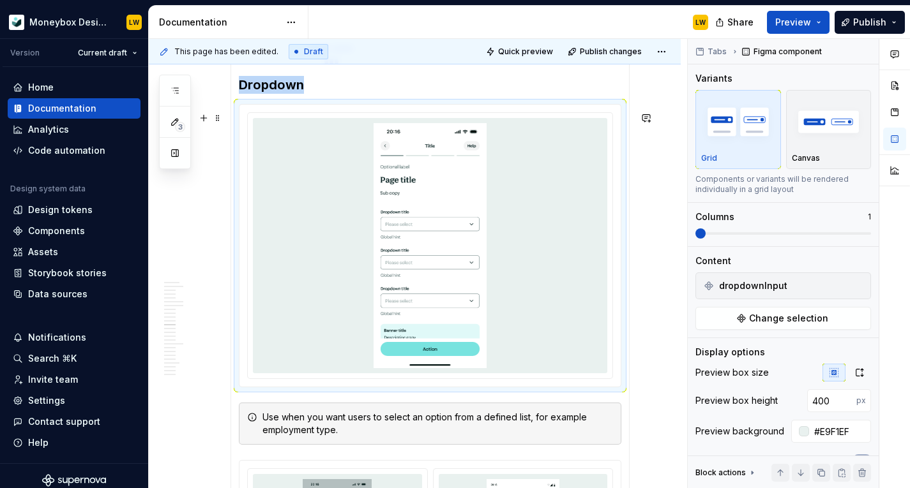
click at [546, 213] on img at bounding box center [430, 245] width 249 height 245
click at [506, 227] on img at bounding box center [430, 245] width 249 height 245
click at [726, 314] on button "Change selection" at bounding box center [783, 318] width 176 height 23
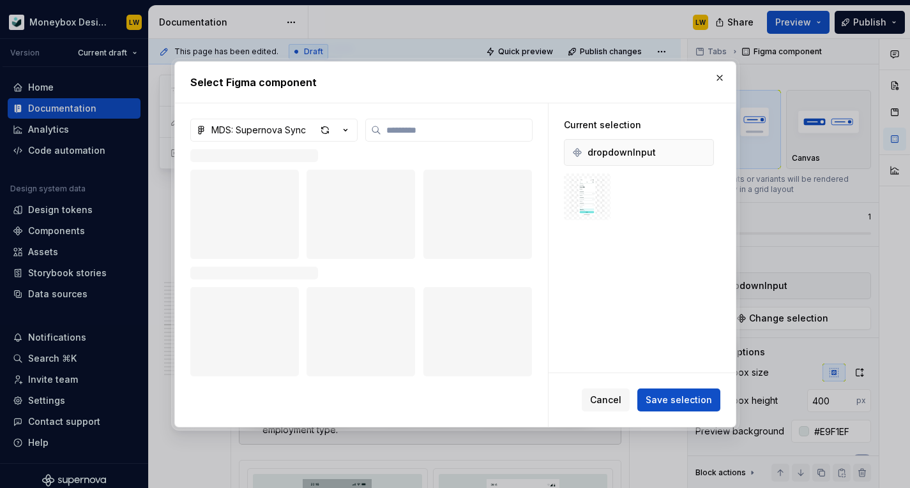
type textarea "*"
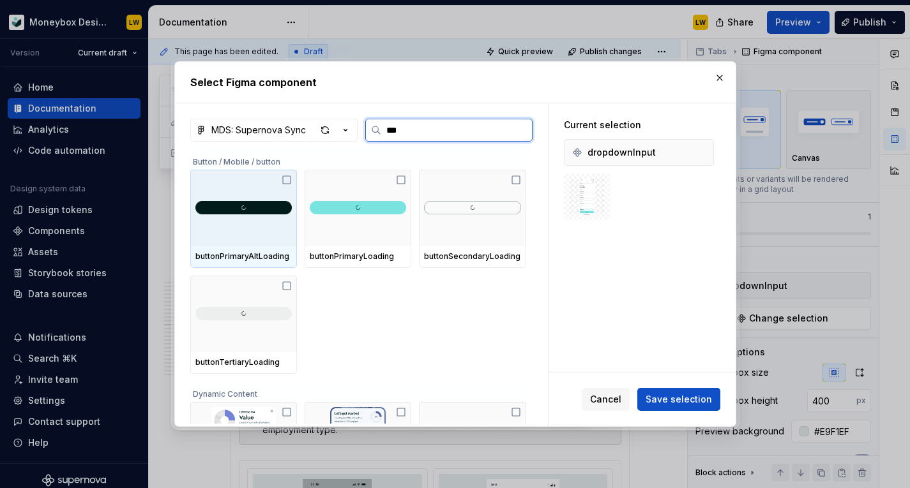
type input "****"
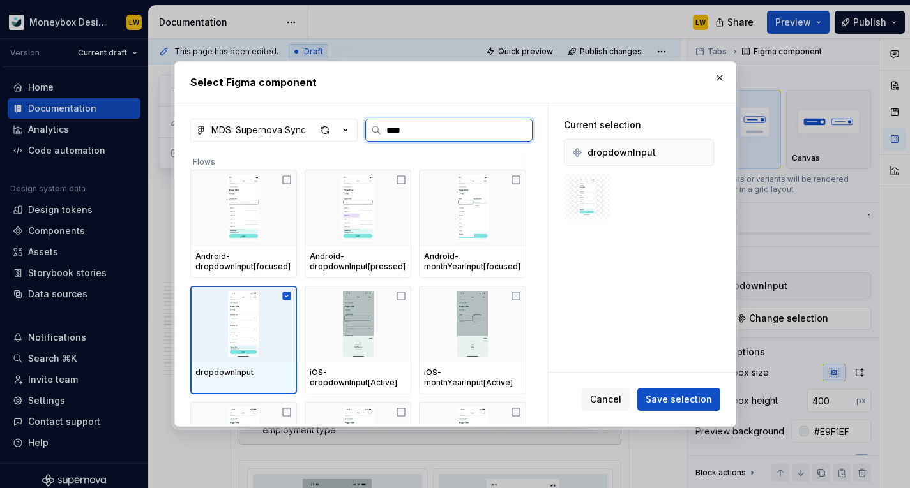
click at [230, 359] on div at bounding box center [243, 324] width 107 height 77
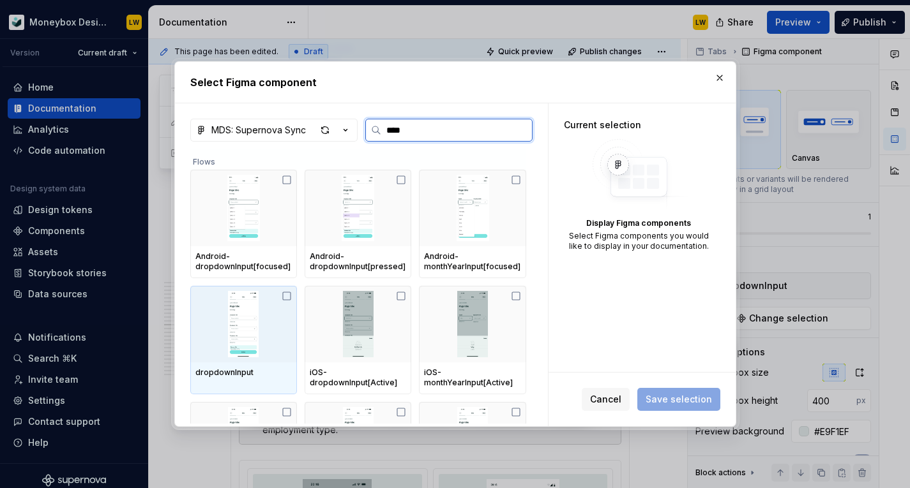
click at [275, 327] on img at bounding box center [243, 324] width 96 height 66
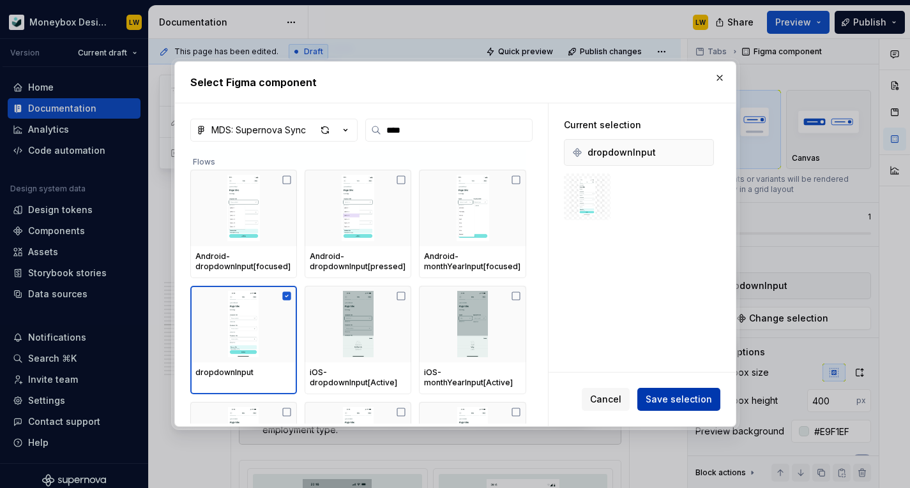
click at [672, 393] on span "Save selection" at bounding box center [678, 399] width 66 height 13
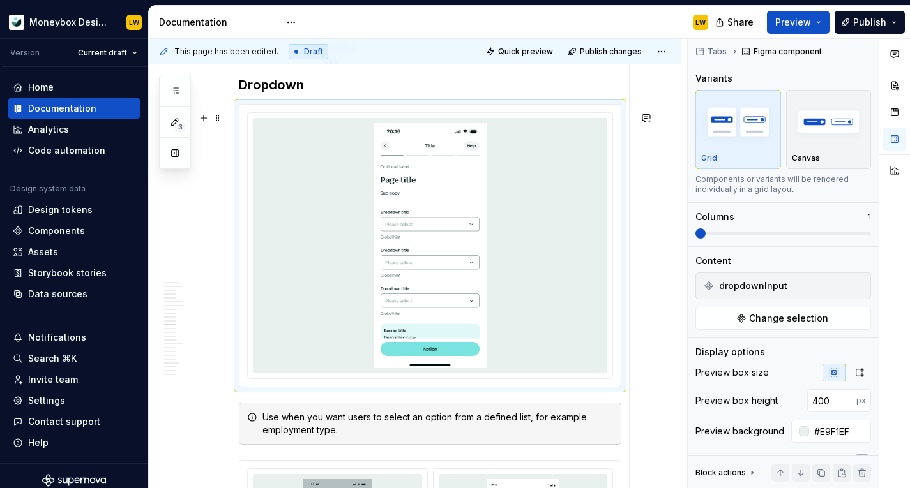
click at [516, 170] on img at bounding box center [430, 245] width 249 height 245
click at [515, 170] on img at bounding box center [430, 245] width 249 height 245
click at [490, 157] on img at bounding box center [430, 245] width 249 height 245
click at [398, 195] on img at bounding box center [430, 245] width 249 height 245
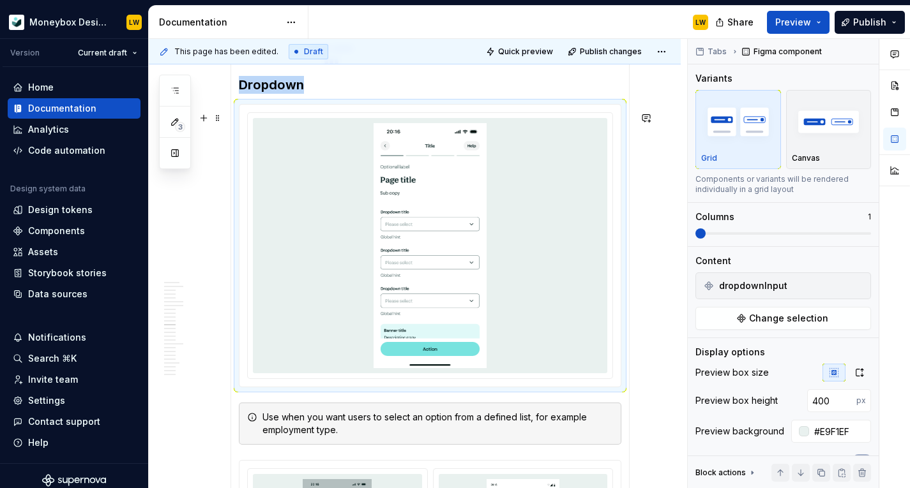
click at [404, 193] on img at bounding box center [430, 245] width 249 height 245
click at [403, 193] on img at bounding box center [430, 245] width 249 height 245
click at [402, 193] on img at bounding box center [430, 245] width 249 height 245
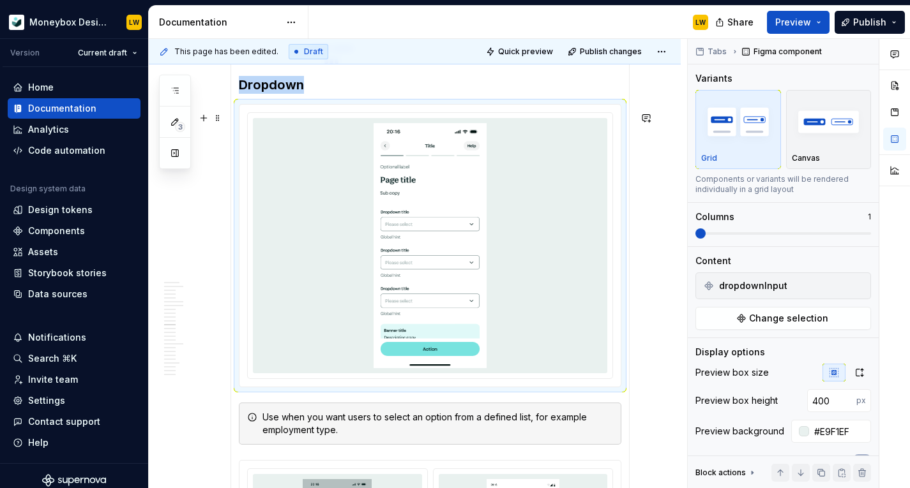
click at [402, 193] on img at bounding box center [430, 245] width 249 height 245
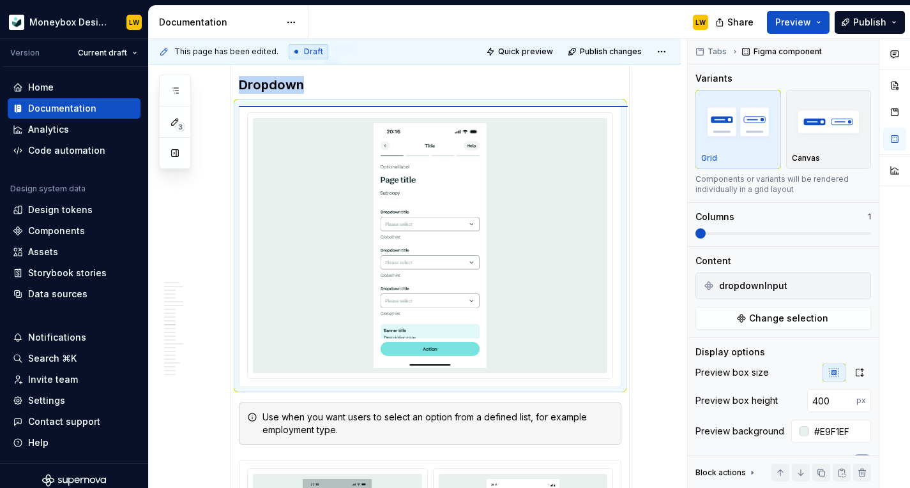
click at [423, 181] on img at bounding box center [430, 245] width 249 height 245
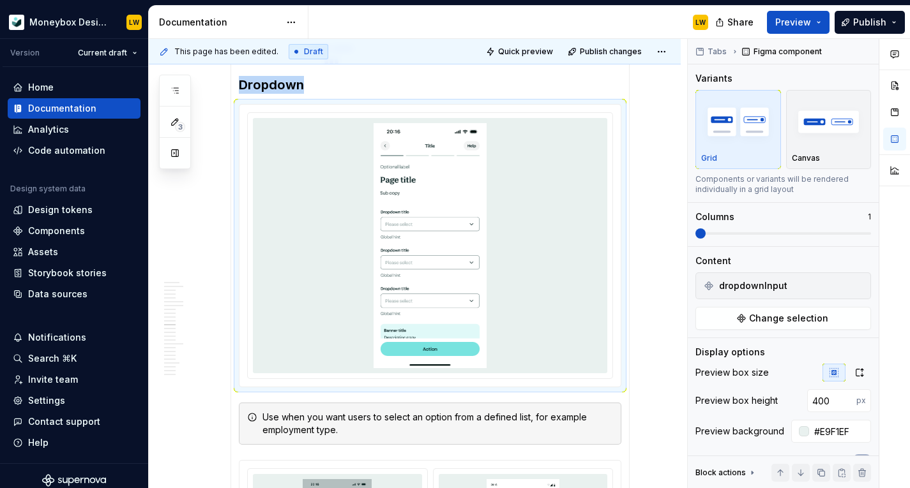
click at [423, 181] on img at bounding box center [430, 245] width 249 height 245
click at [396, 203] on img at bounding box center [430, 245] width 249 height 245
click at [396, 204] on img at bounding box center [430, 245] width 249 height 245
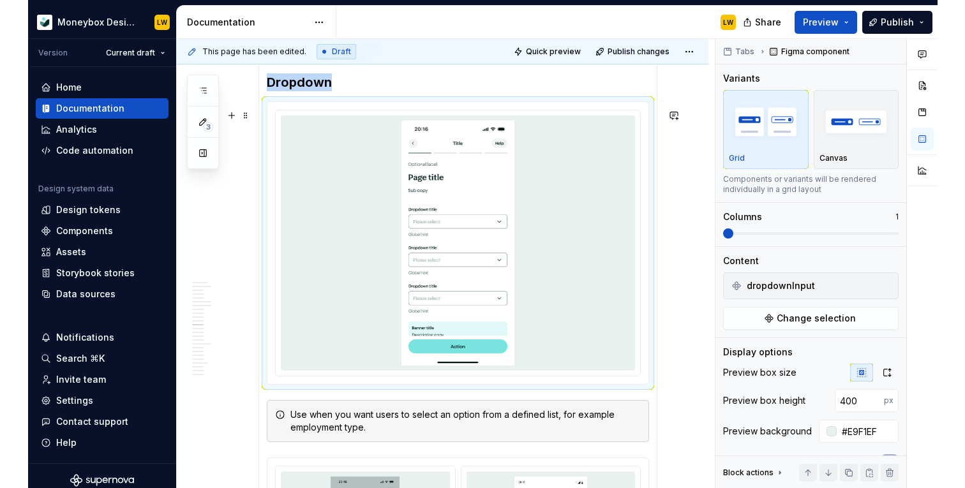
scroll to position [3893, 0]
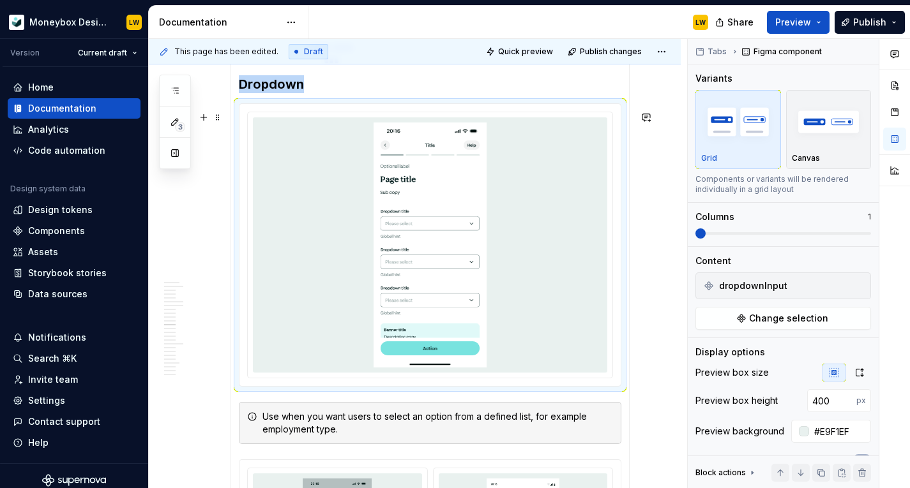
click at [629, 208] on section "**********" at bounding box center [429, 409] width 399 height 5301
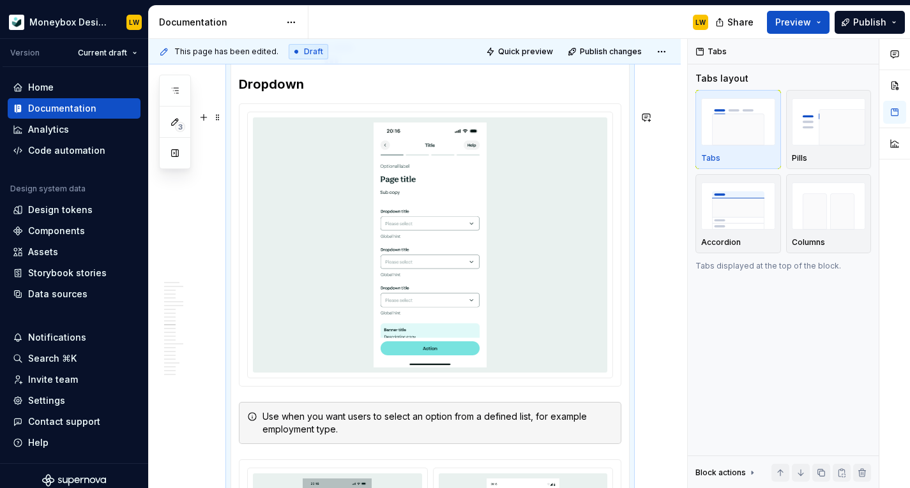
click at [516, 222] on img at bounding box center [430, 245] width 249 height 245
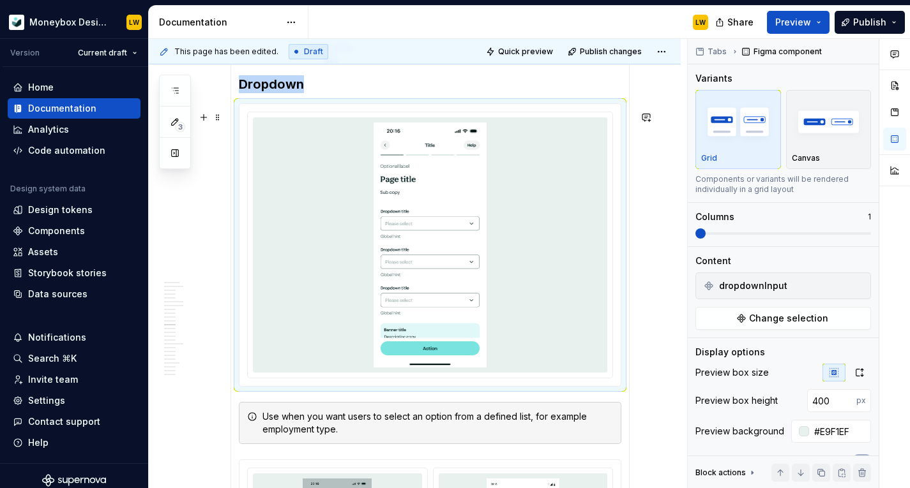
click at [516, 223] on img at bounding box center [430, 245] width 249 height 245
click at [515, 223] on img at bounding box center [430, 245] width 249 height 245
click at [749, 317] on button "Change selection" at bounding box center [783, 318] width 176 height 23
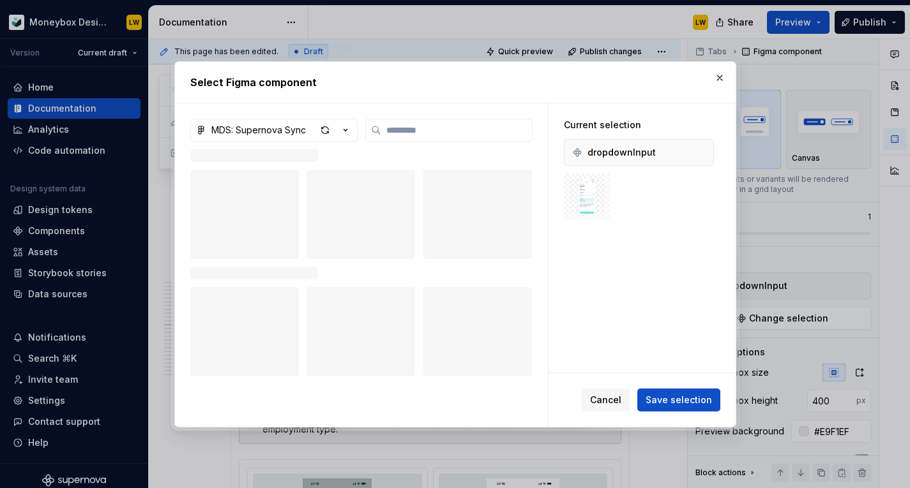
type textarea "*"
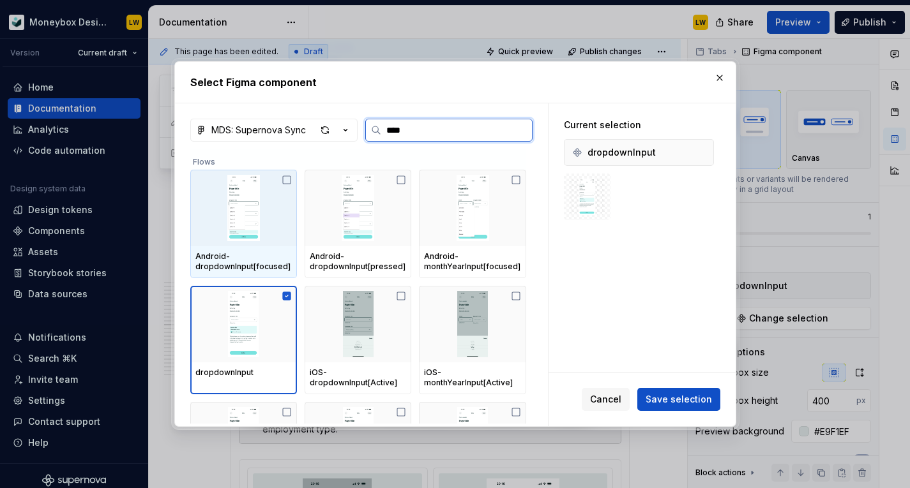
type input "*****"
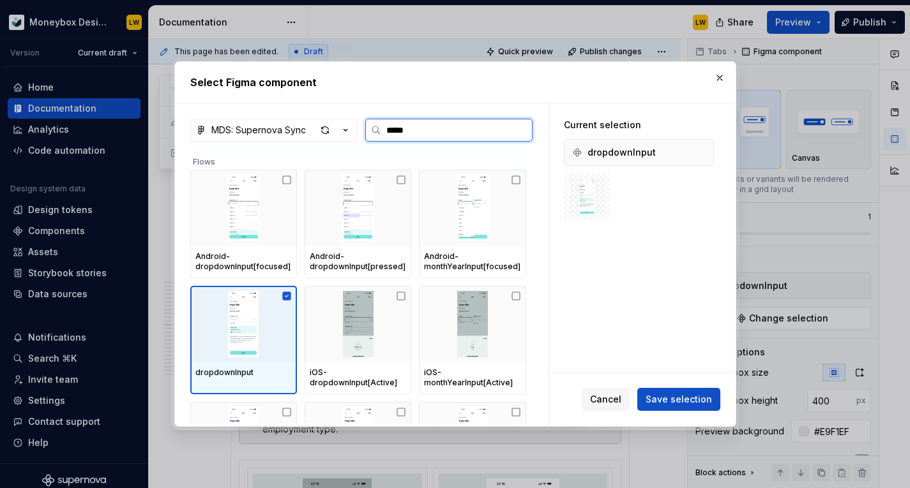
click at [248, 317] on img at bounding box center [243, 324] width 96 height 66
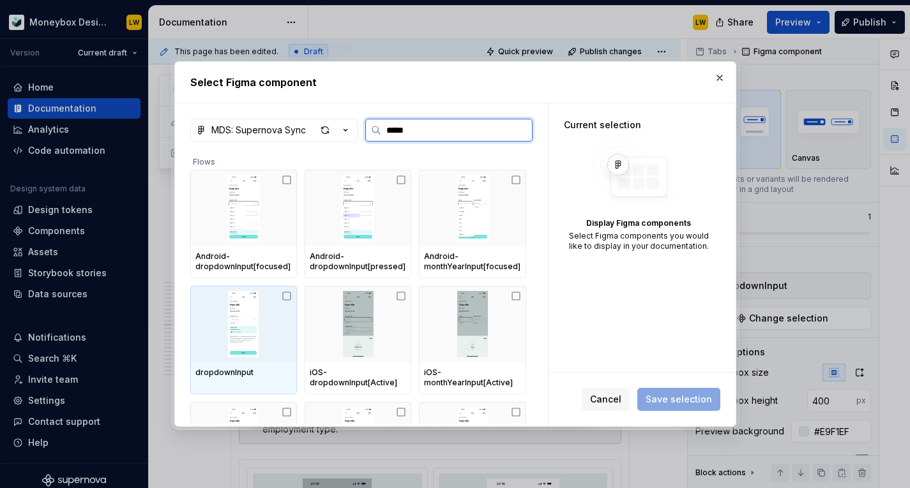
click at [274, 318] on img at bounding box center [243, 324] width 96 height 66
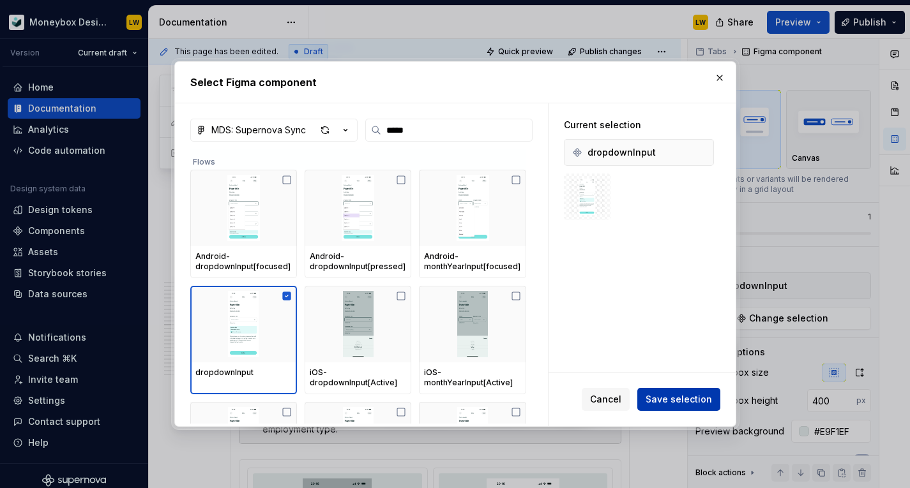
click at [678, 395] on span "Save selection" at bounding box center [678, 399] width 66 height 13
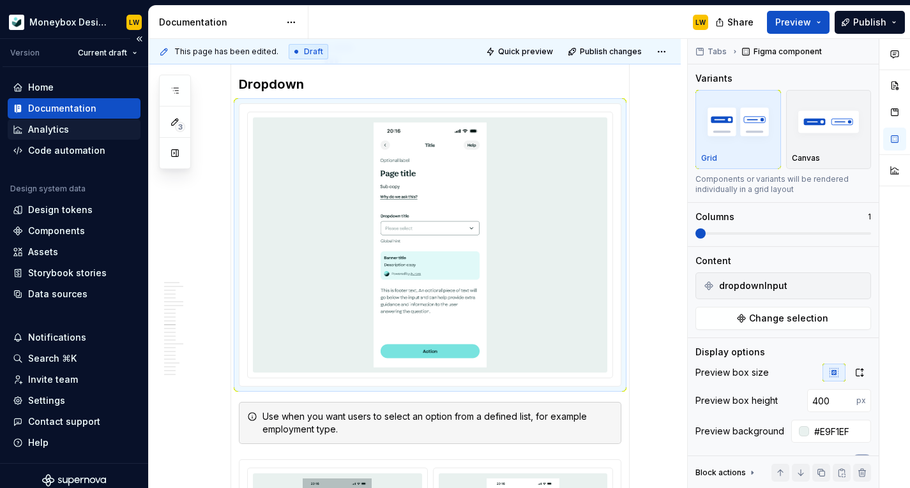
click at [72, 124] on div "Analytics" at bounding box center [74, 129] width 123 height 13
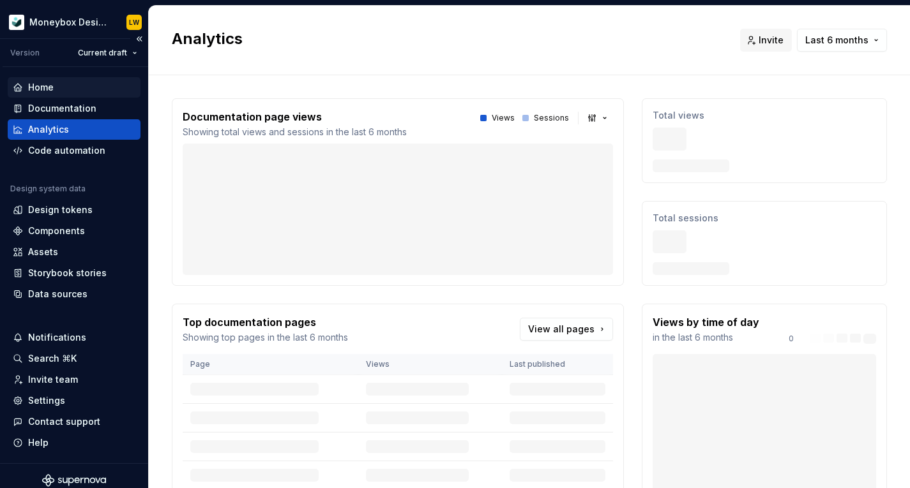
click at [85, 94] on div "Home" at bounding box center [74, 87] width 133 height 20
